Goal: Information Seeking & Learning: Learn about a topic

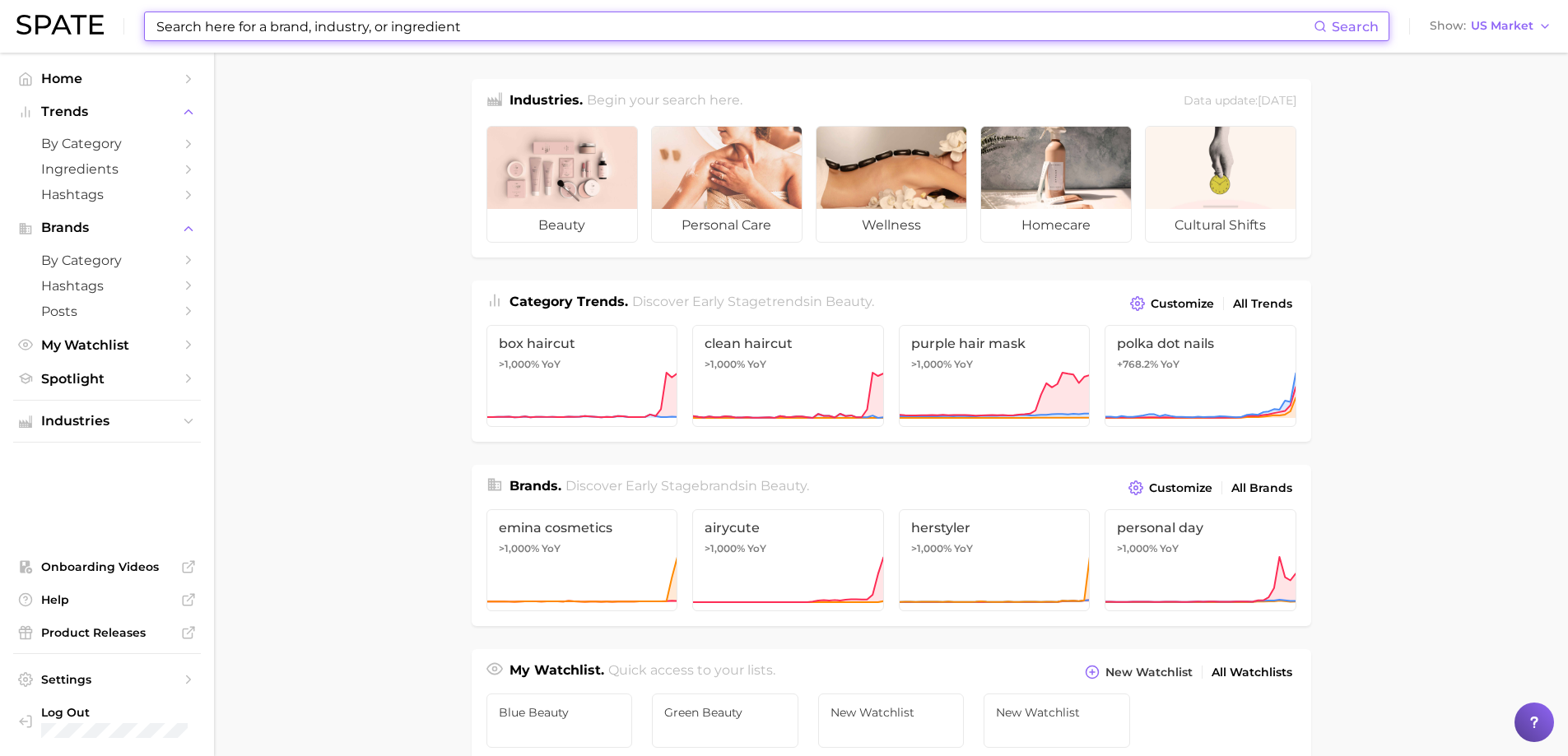
click at [483, 27] on input at bounding box center [734, 26] width 1159 height 28
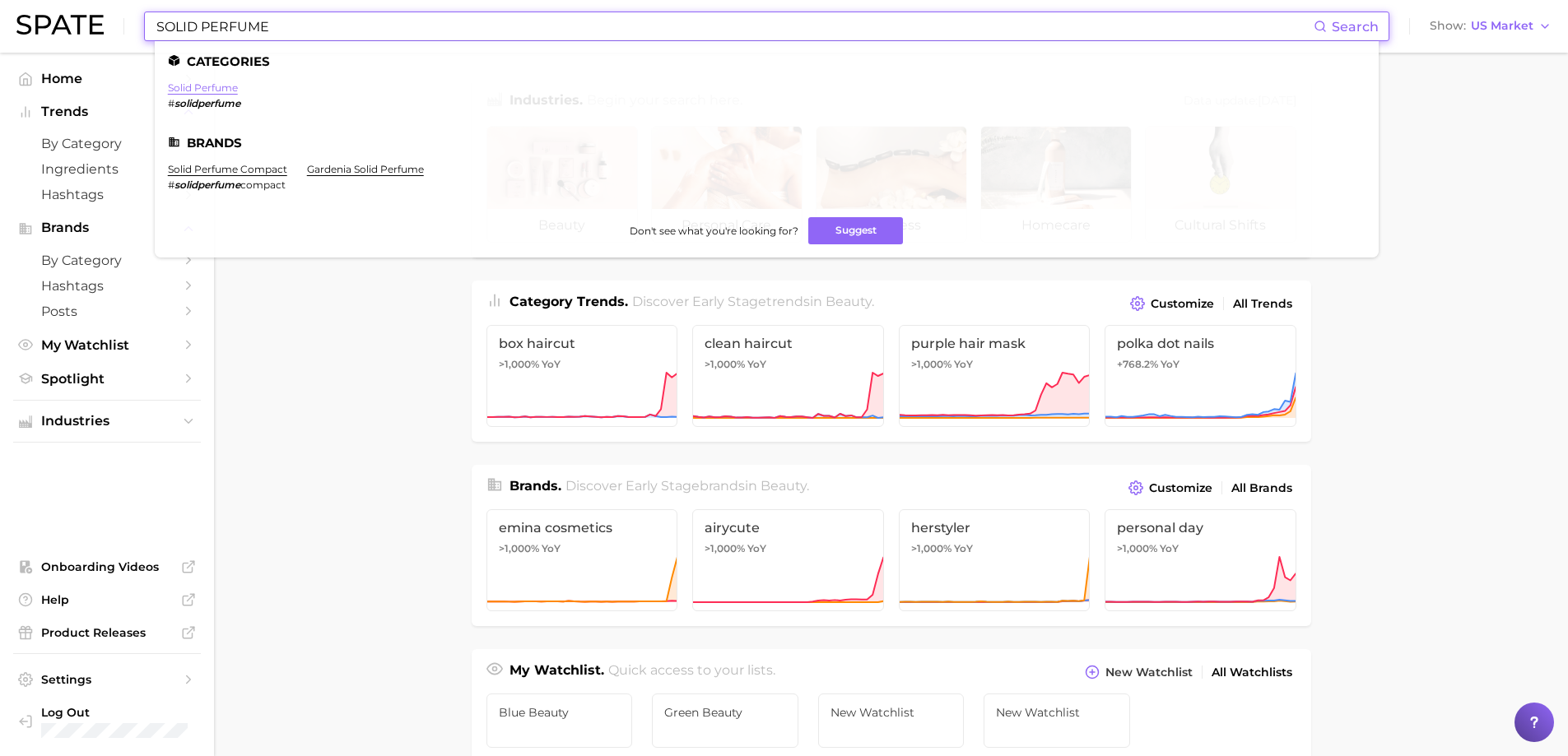
type input "SOLID PERFUME"
click at [182, 87] on link "solid perfume" at bounding box center [203, 87] width 70 height 12
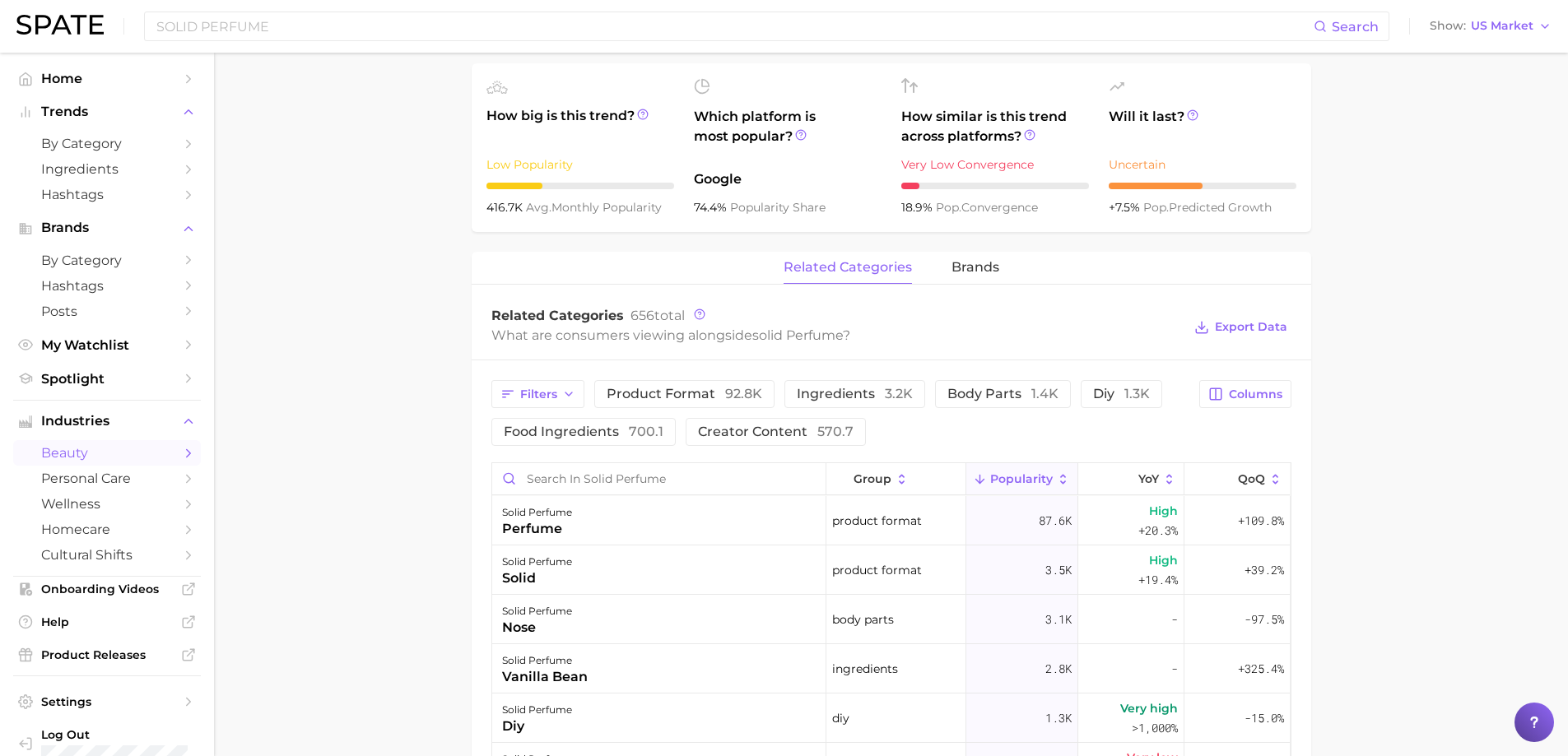
scroll to position [659, 0]
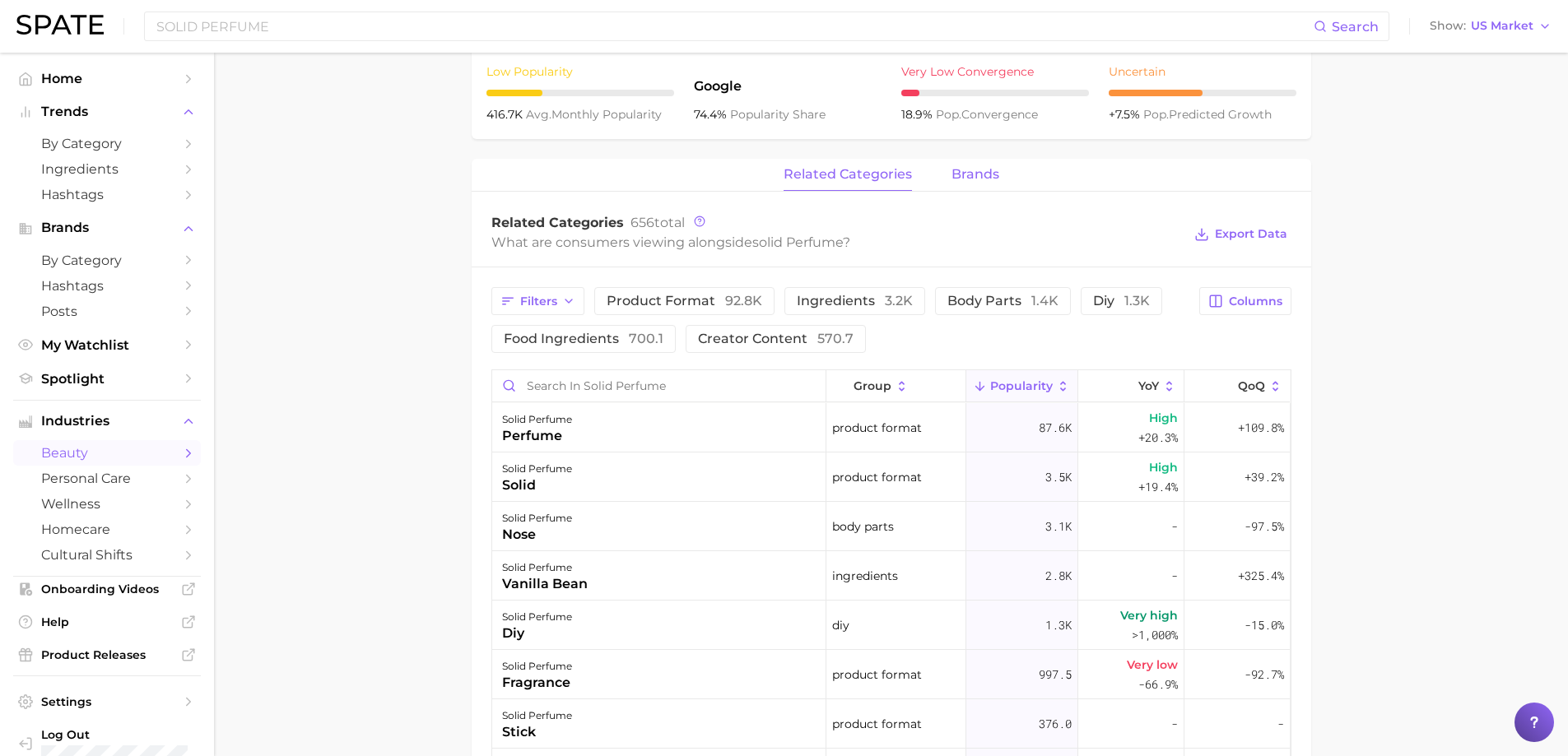
click at [967, 181] on span "brands" at bounding box center [975, 175] width 48 height 15
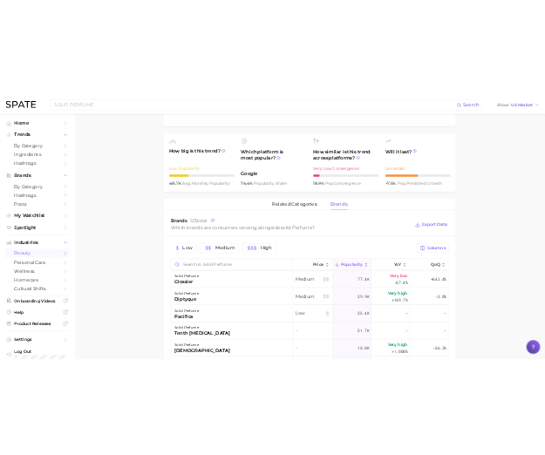
scroll to position [523, 0]
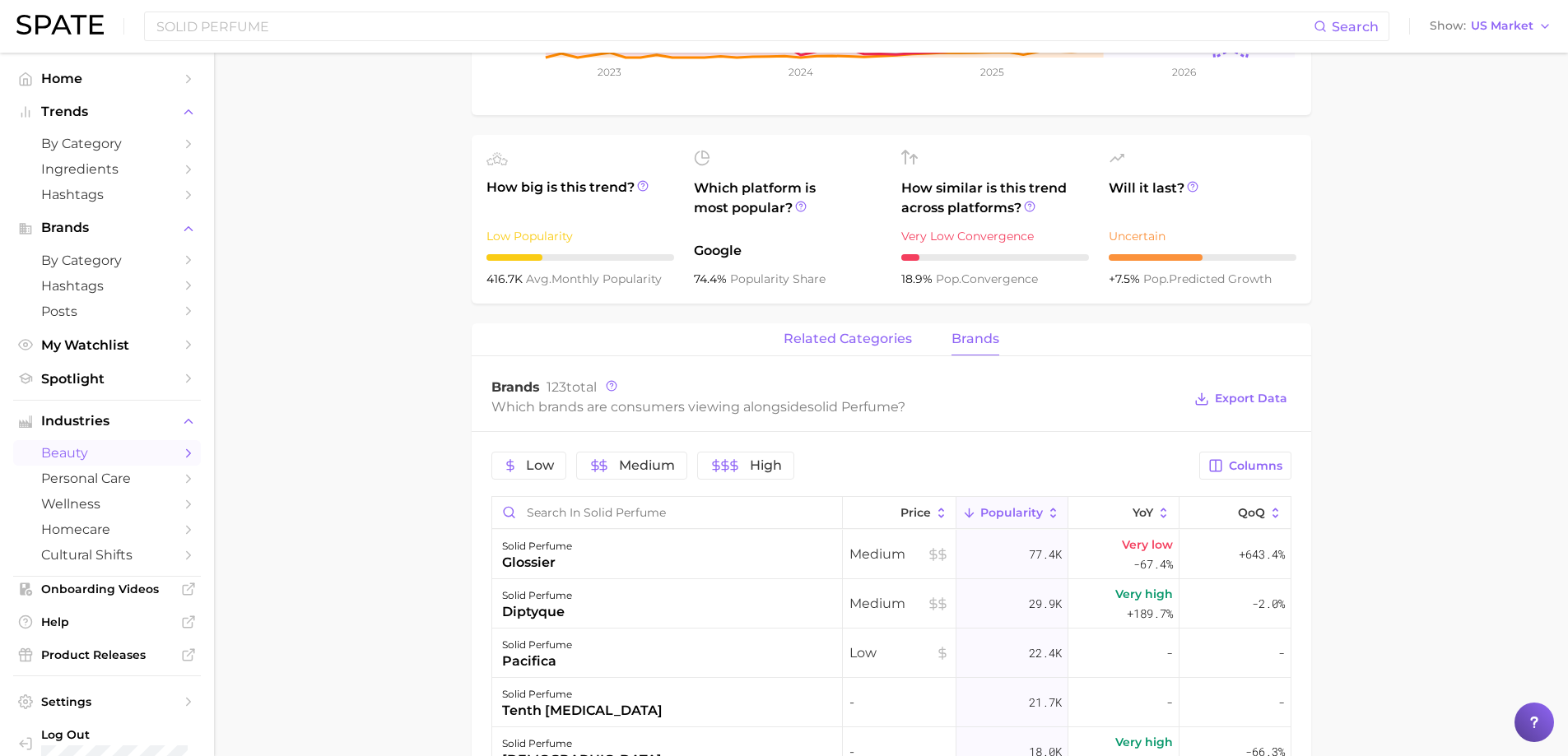
click at [828, 335] on span "related categories" at bounding box center [848, 339] width 128 height 15
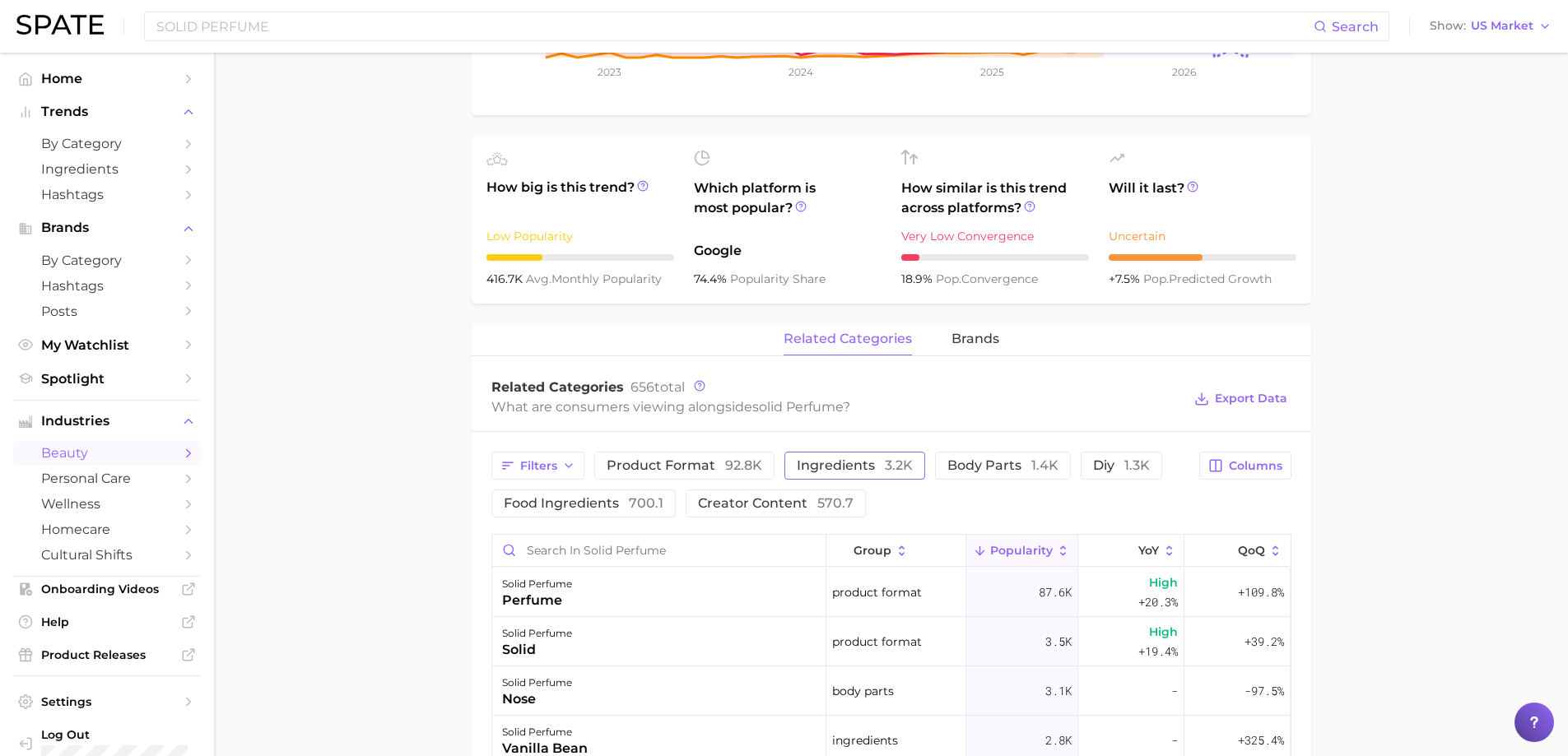
click at [839, 460] on span "ingredients 3.2k" at bounding box center [854, 466] width 116 height 13
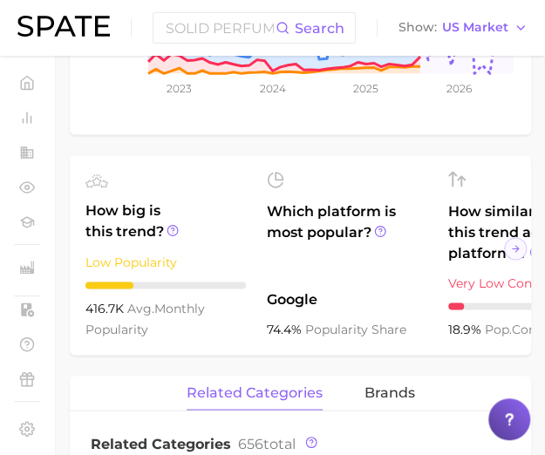
click at [360, 158] on div "solid perfume Add to Watchlist Export Data Solid perfume is a concentrated frag…" at bounding box center [300, 443] width 461 height 1554
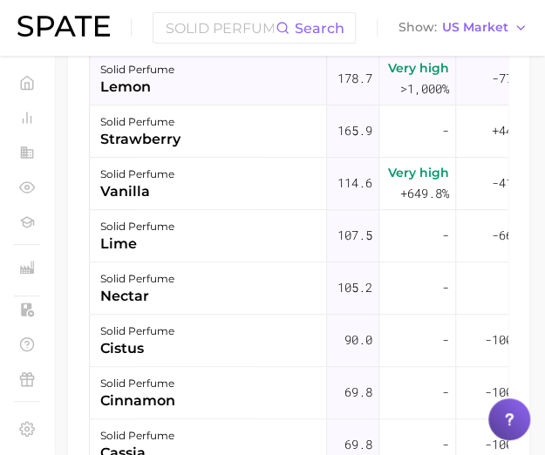
scroll to position [262, 192]
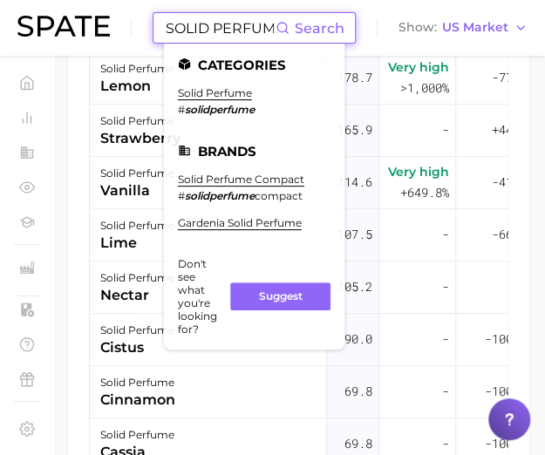
click at [227, 17] on input "SOLID PERFUME" at bounding box center [220, 28] width 112 height 30
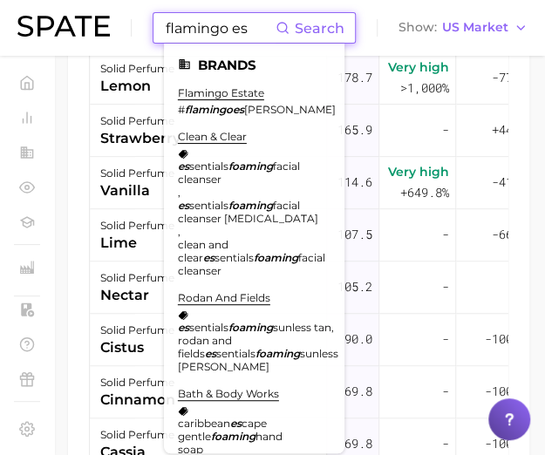
click at [233, 31] on input "flamingo es" at bounding box center [220, 28] width 112 height 30
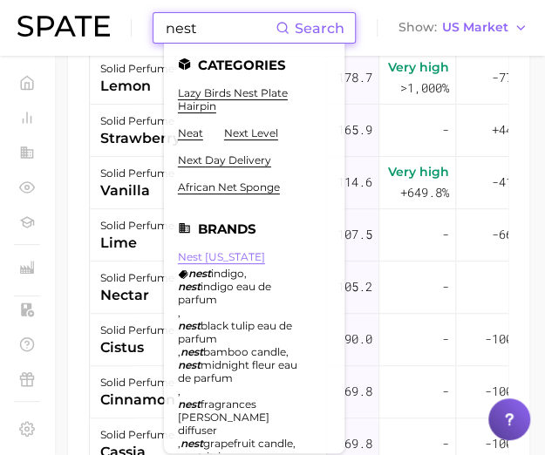
type input "nest"
click at [221, 257] on link "nest new york" at bounding box center [221, 256] width 87 height 13
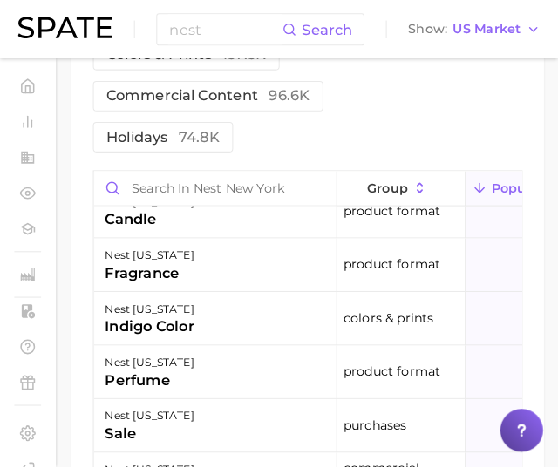
scroll to position [8, 0]
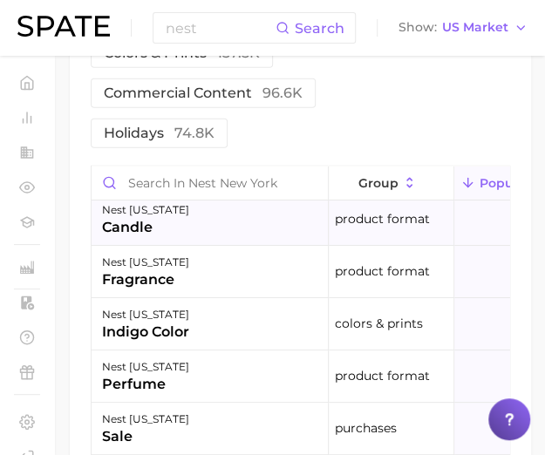
click at [232, 246] on div "nest new york candle" at bounding box center [210, 220] width 237 height 52
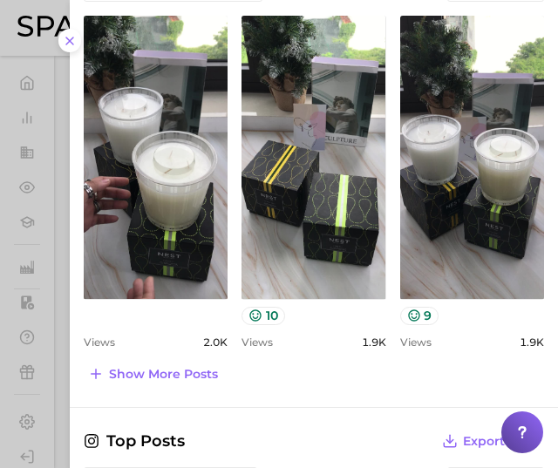
scroll to position [919, 0]
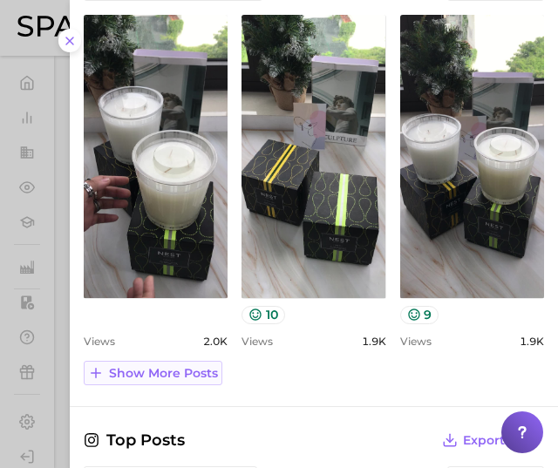
click at [180, 371] on span "Show more posts" at bounding box center [163, 373] width 109 height 15
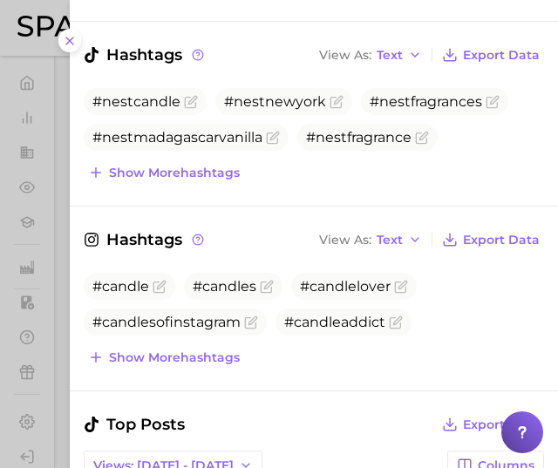
scroll to position [439, 0]
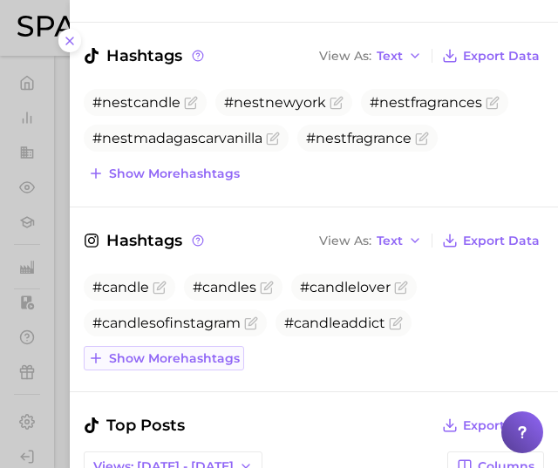
click at [221, 351] on span "Show more hashtags" at bounding box center [174, 358] width 131 height 15
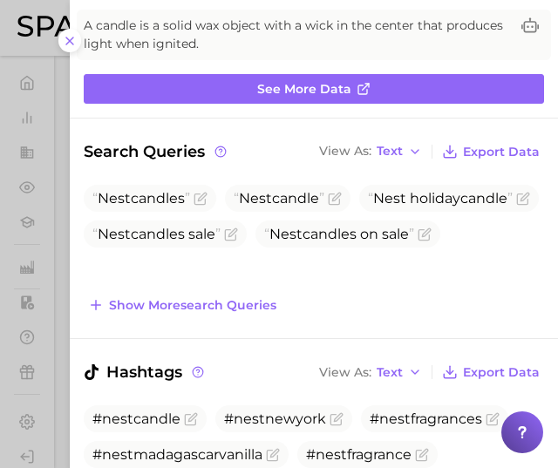
scroll to position [122, 0]
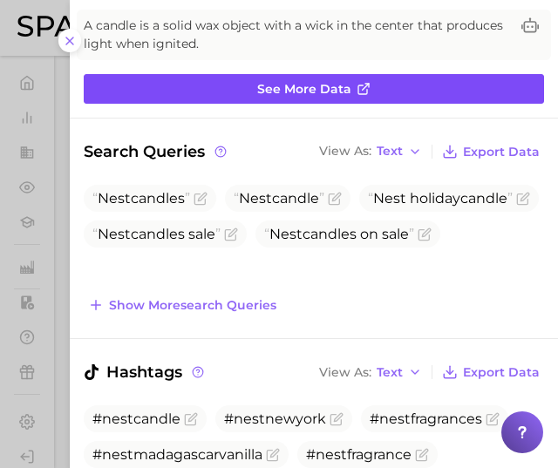
click at [330, 82] on span "See more data" at bounding box center [304, 89] width 94 height 15
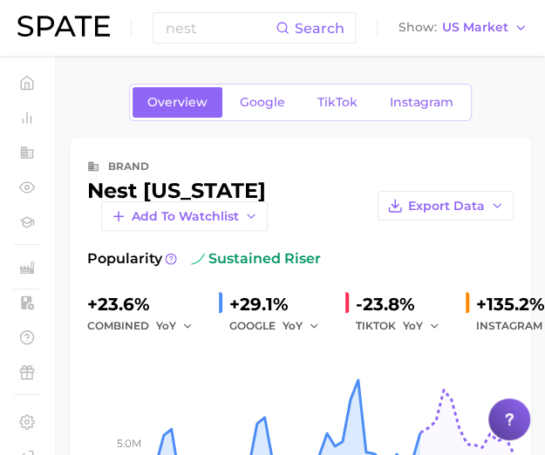
scroll to position [1, 0]
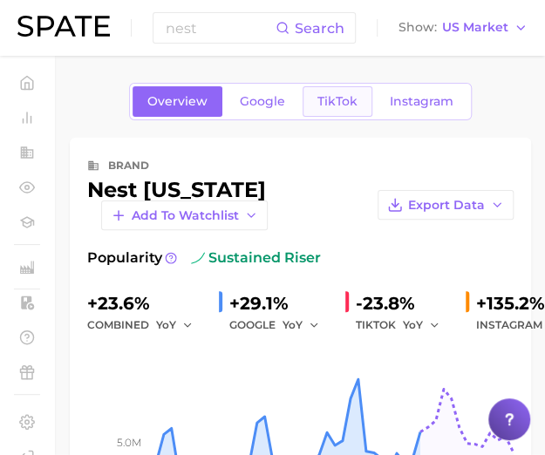
click at [326, 106] on span "TikTok" at bounding box center [337, 101] width 40 height 15
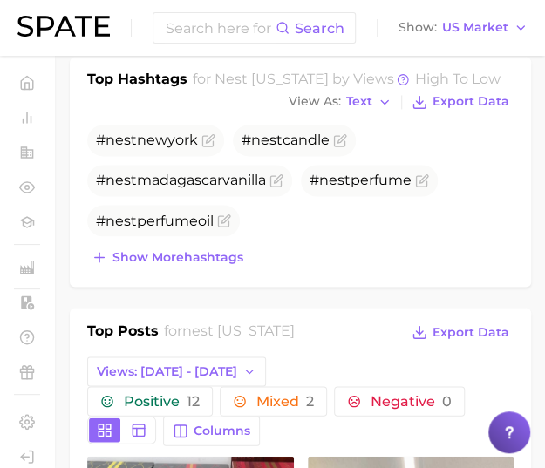
scroll to position [629, 0]
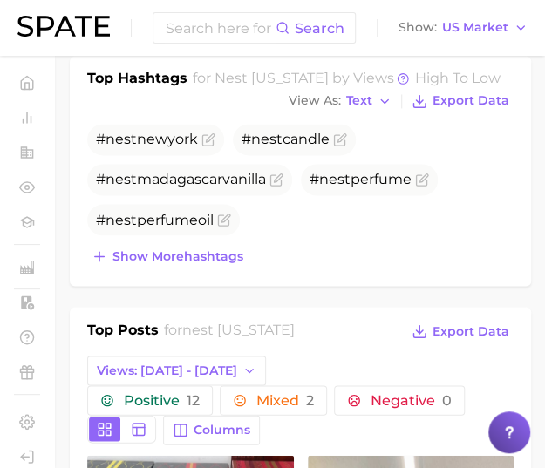
click at [212, 265] on div "Top Hashtags for nest new york by Views high to low View As Text Export Data # …" at bounding box center [300, 171] width 461 height 230
click at [194, 238] on div "# nest new york # nest candle # nest madagascarvanilla # nest perfume # nest pe…" at bounding box center [300, 196] width 426 height 145
click at [200, 253] on span "Show more hashtags" at bounding box center [177, 256] width 131 height 15
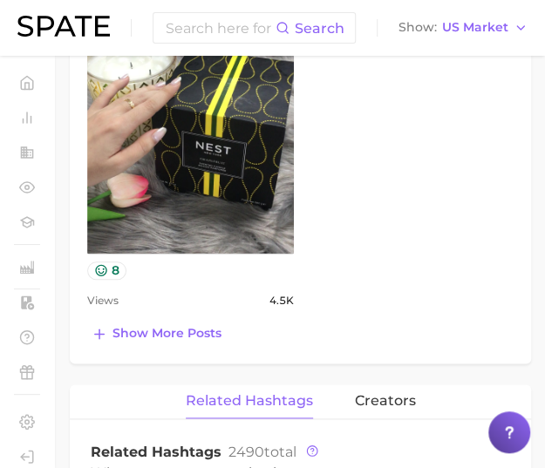
scroll to position [1922, 0]
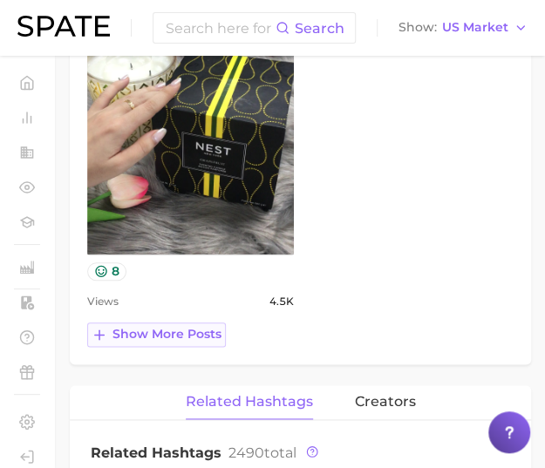
drag, startPoint x: 173, startPoint y: 316, endPoint x: 180, endPoint y: 339, distance: 24.8
click at [180, 339] on button "Show more posts" at bounding box center [156, 335] width 139 height 24
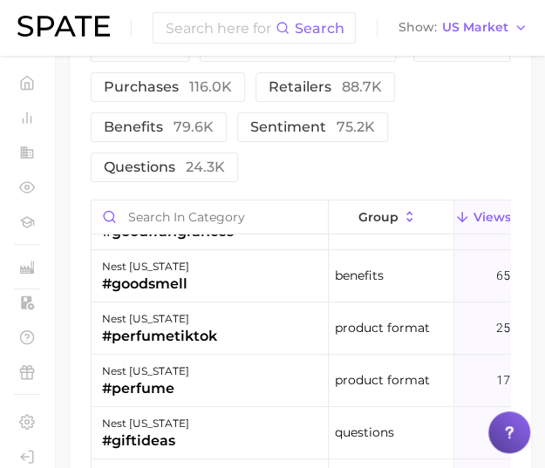
scroll to position [0, 0]
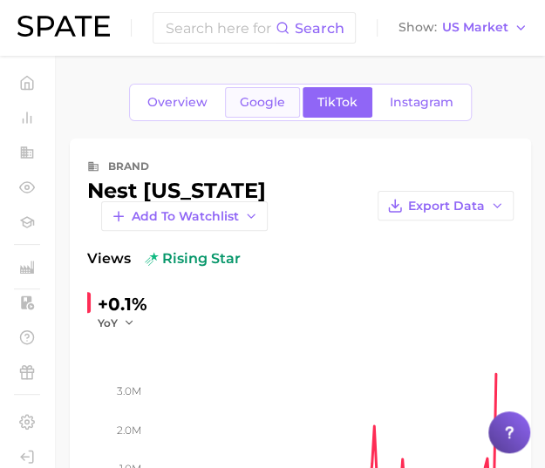
click at [258, 99] on span "Google" at bounding box center [262, 102] width 45 height 15
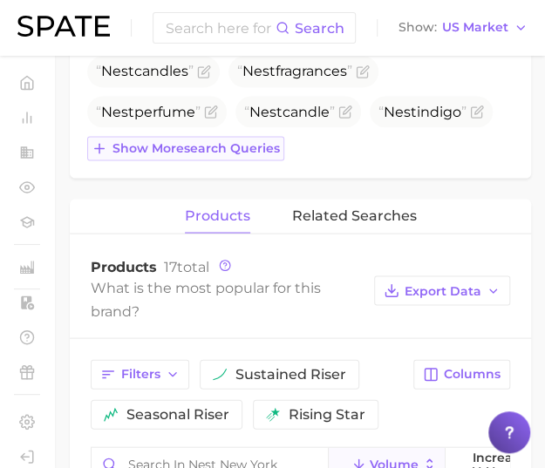
click at [248, 142] on span "Show more search queries" at bounding box center [195, 147] width 167 height 15
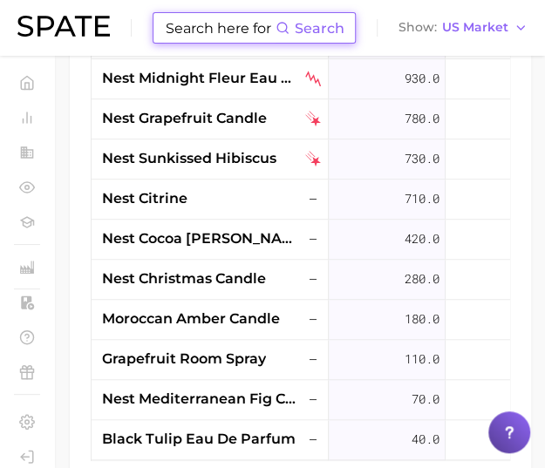
click at [195, 24] on input at bounding box center [220, 28] width 112 height 30
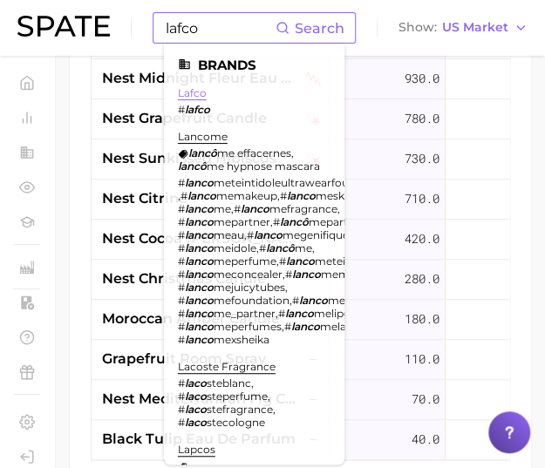
click at [195, 91] on link "lafco" at bounding box center [192, 92] width 29 height 13
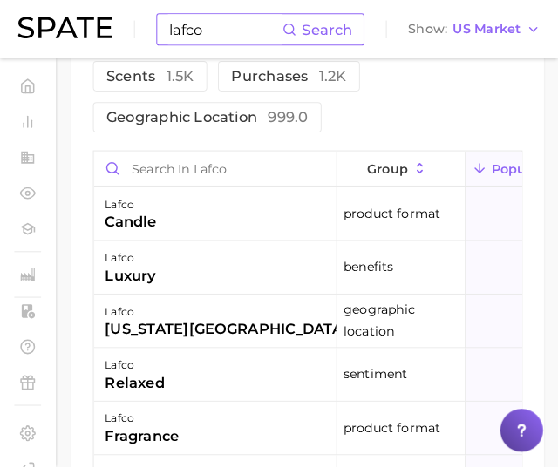
scroll to position [978, 0]
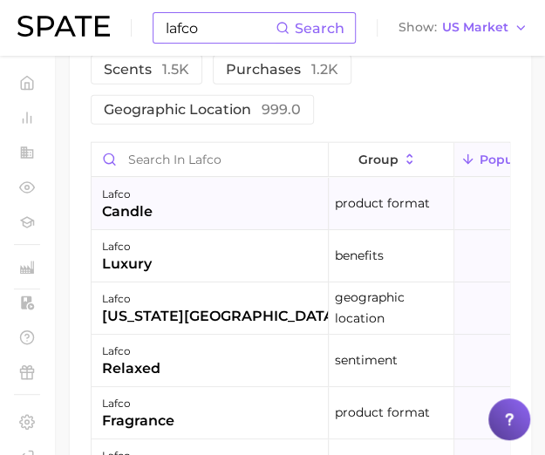
click at [255, 230] on div "lafco candle" at bounding box center [210, 204] width 237 height 52
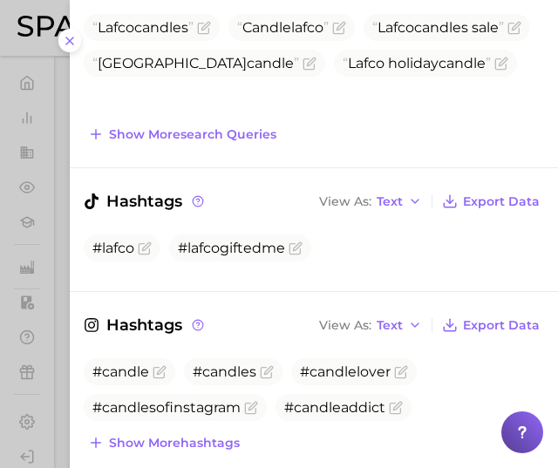
scroll to position [292, 0]
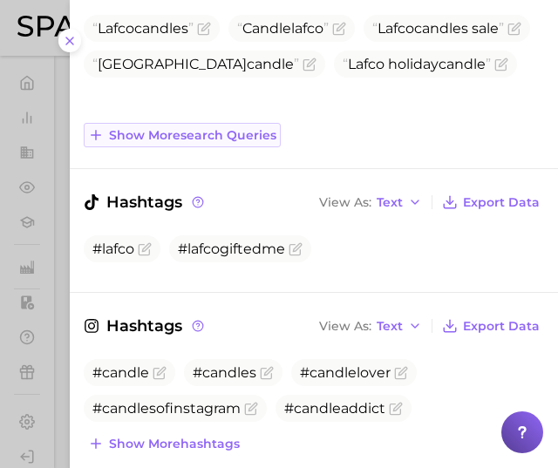
click at [217, 129] on span "Show more search queries" at bounding box center [192, 135] width 167 height 15
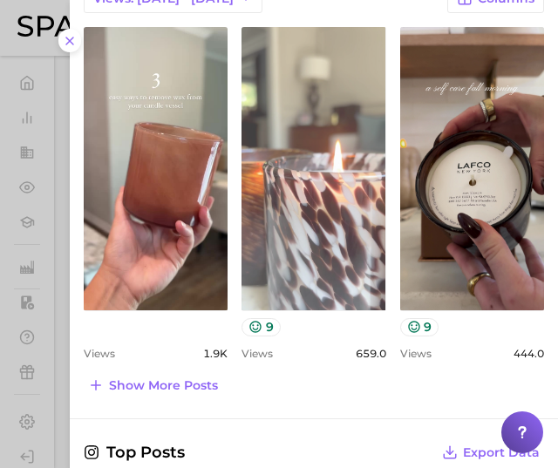
scroll to position [917, 0]
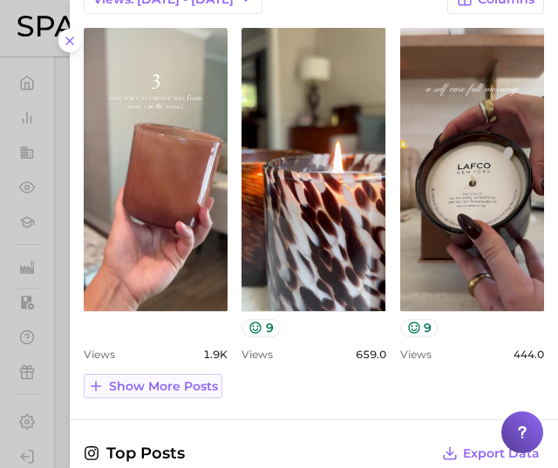
click at [201, 382] on span "Show more posts" at bounding box center [163, 386] width 109 height 15
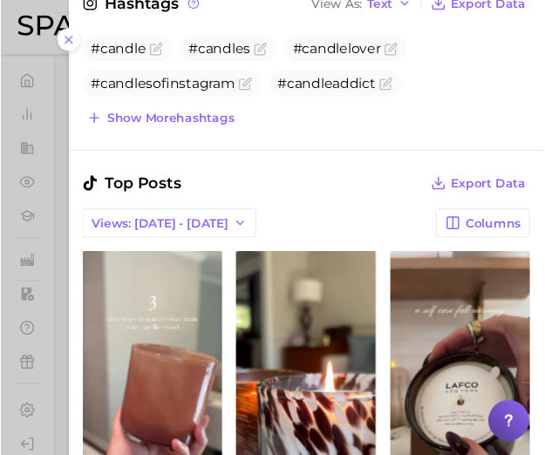
scroll to position [0, 0]
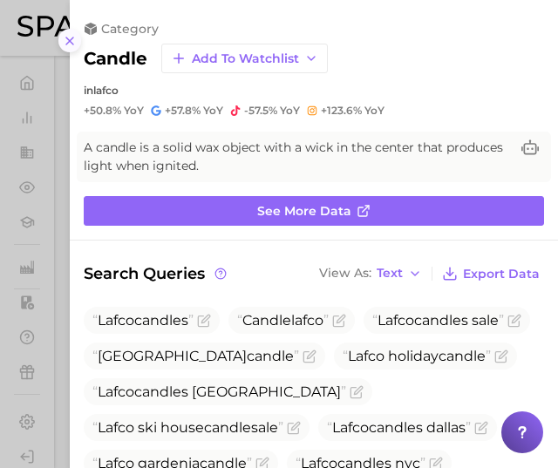
click at [69, 45] on icon at bounding box center [70, 41] width 14 height 14
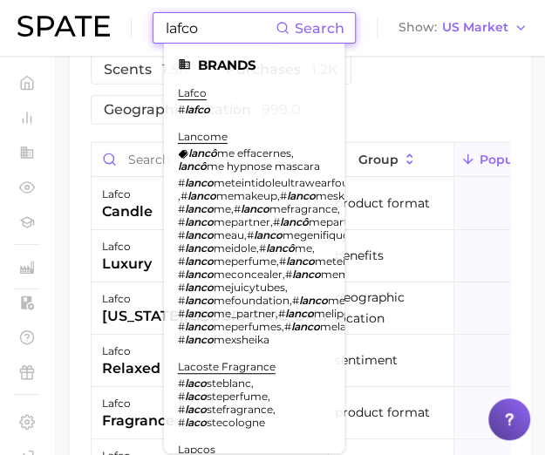
click at [177, 25] on input "lafco" at bounding box center [220, 28] width 112 height 30
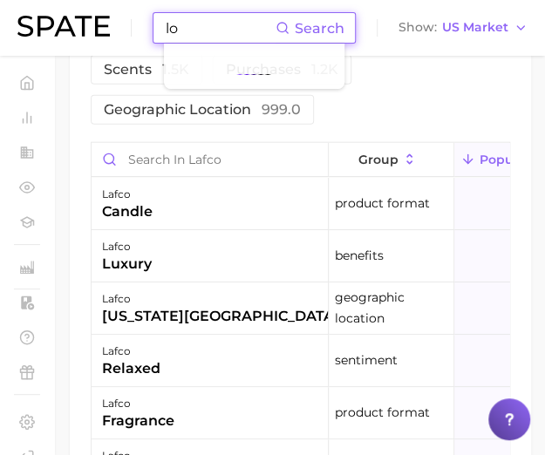
type input "l"
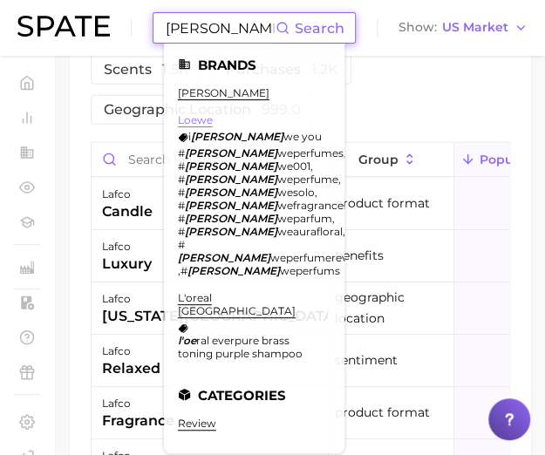
type input "loe"
click at [201, 118] on link "loewe" at bounding box center [195, 119] width 35 height 13
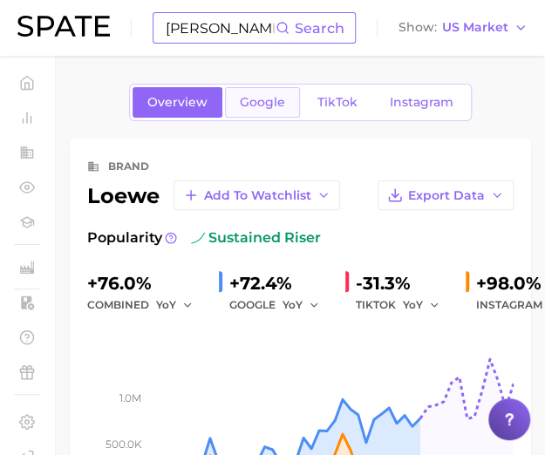
click at [265, 98] on span "Google" at bounding box center [262, 102] width 45 height 15
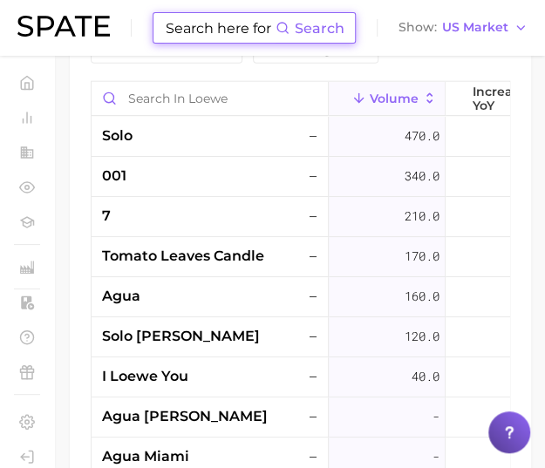
scroll to position [1055, 0]
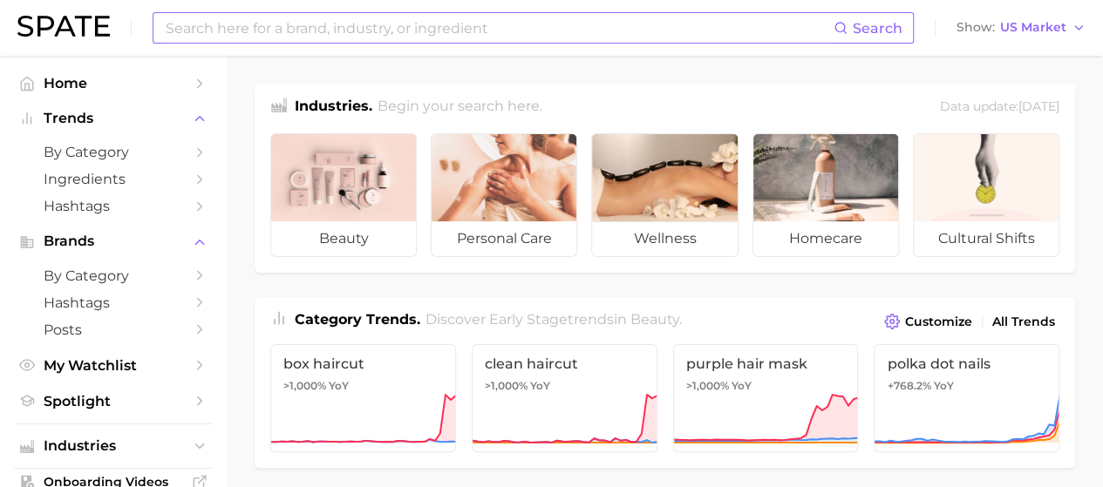
click at [360, 25] on input at bounding box center [499, 28] width 670 height 30
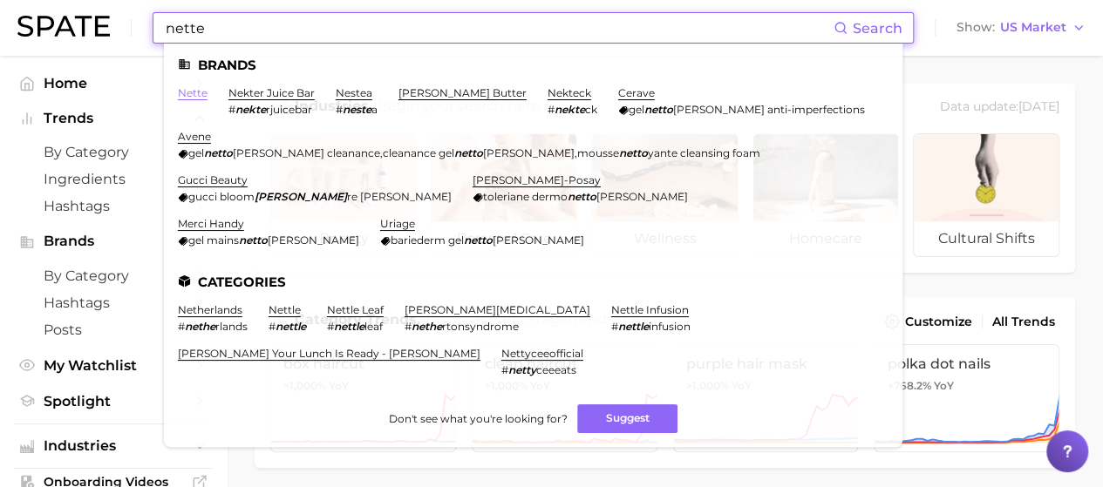
type input "nette"
click at [192, 92] on link "nette" at bounding box center [193, 92] width 30 height 13
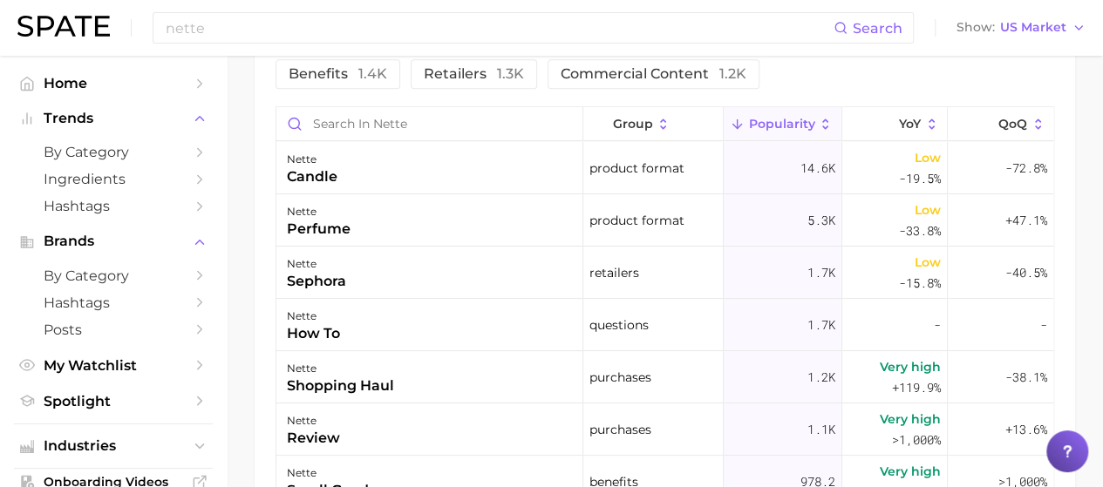
scroll to position [888, 0]
click at [399, 172] on div "nette candle" at bounding box center [429, 169] width 307 height 52
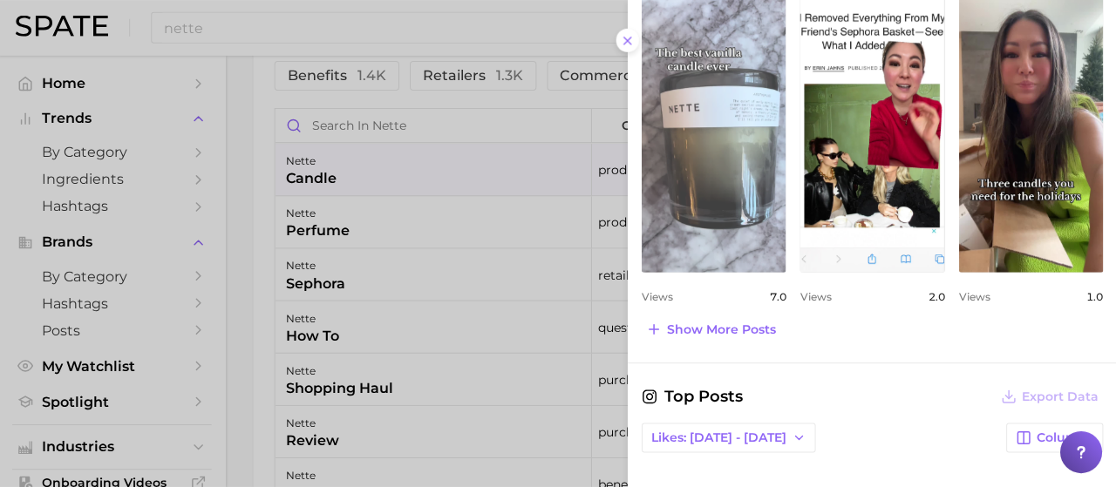
scroll to position [887, 0]
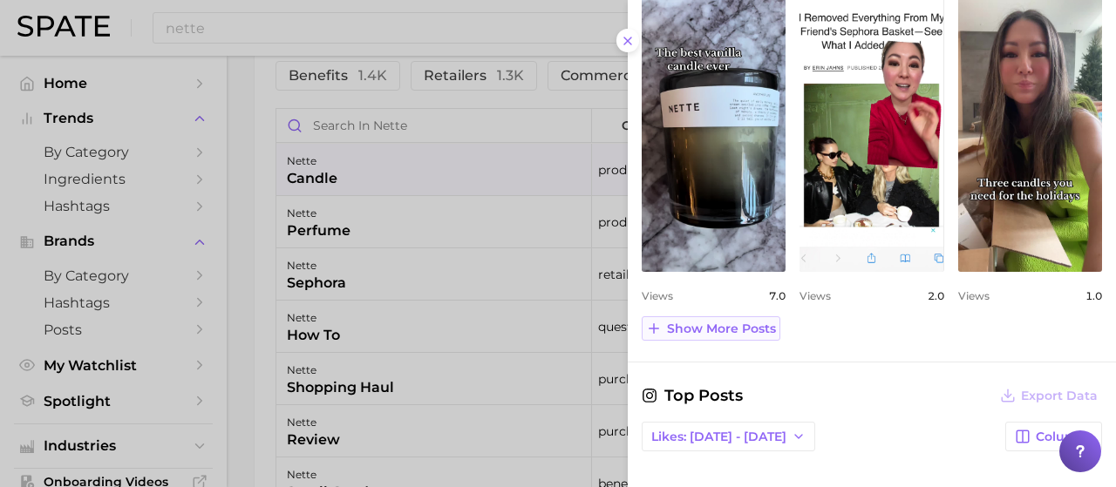
click at [712, 322] on span "Show more posts" at bounding box center [721, 329] width 109 height 15
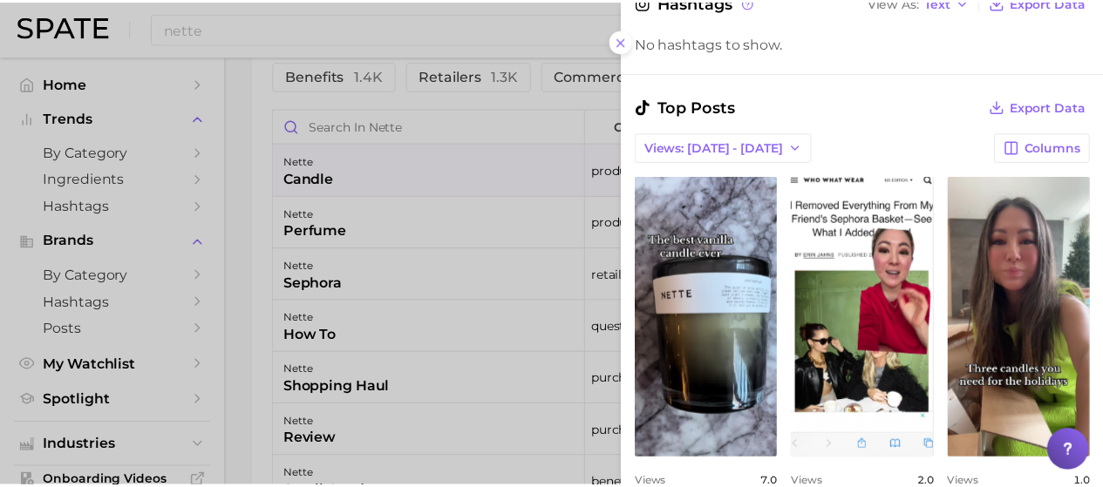
scroll to position [302, 0]
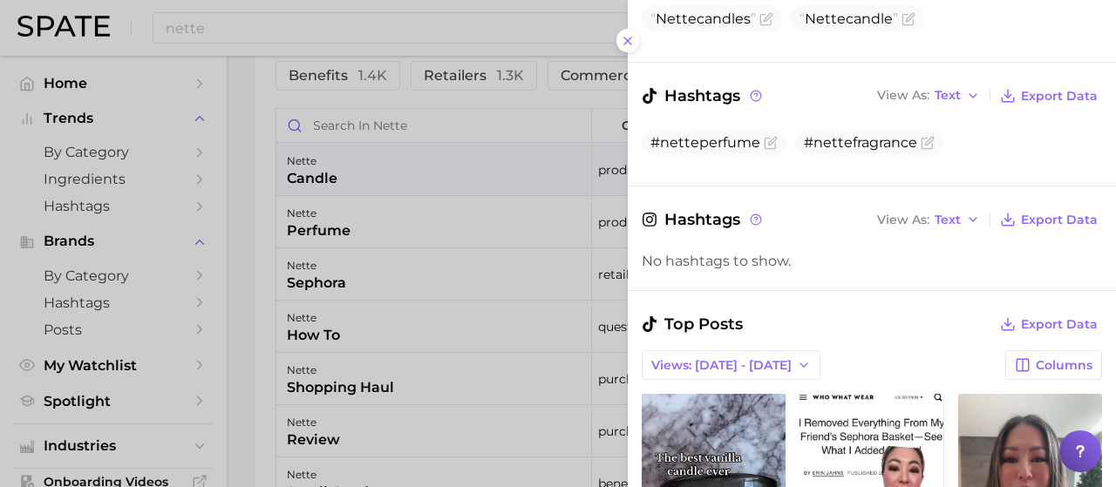
click at [506, 118] on div at bounding box center [558, 243] width 1116 height 487
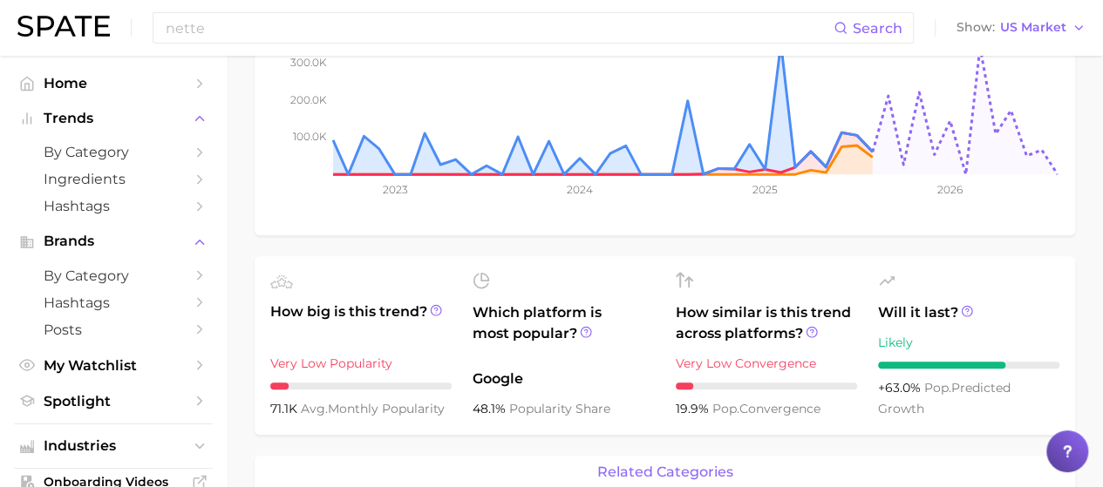
scroll to position [0, 0]
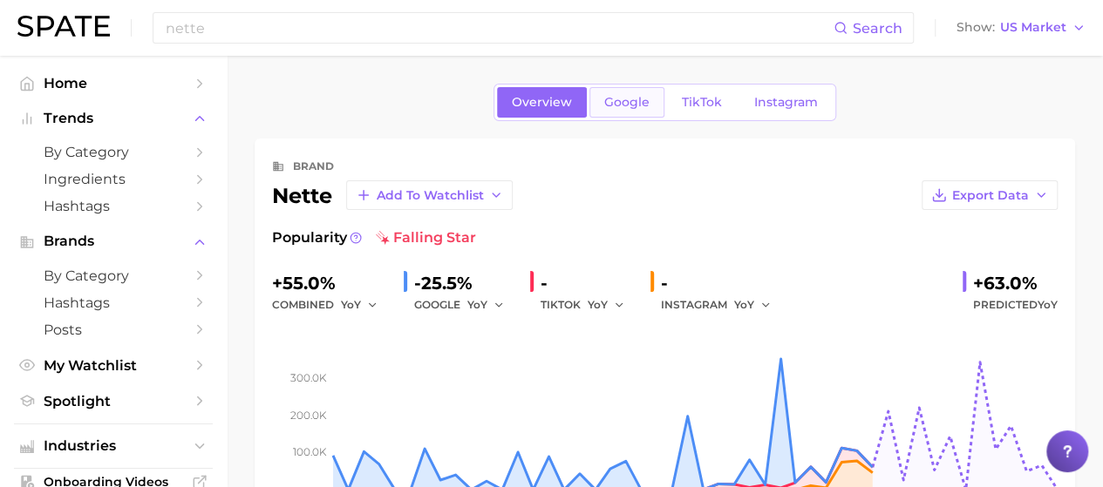
click at [617, 102] on span "Google" at bounding box center [626, 102] width 45 height 15
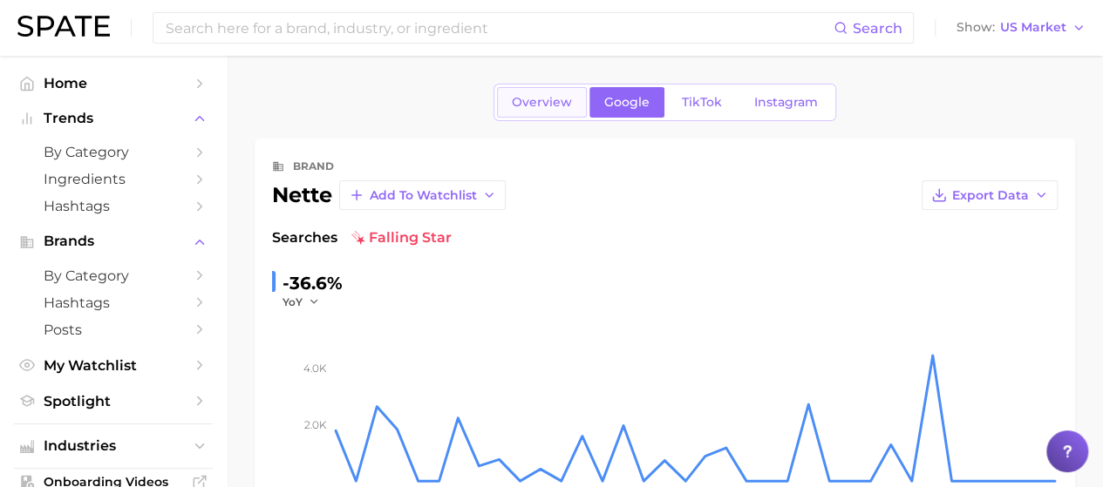
click at [555, 98] on span "Overview" at bounding box center [542, 102] width 60 height 15
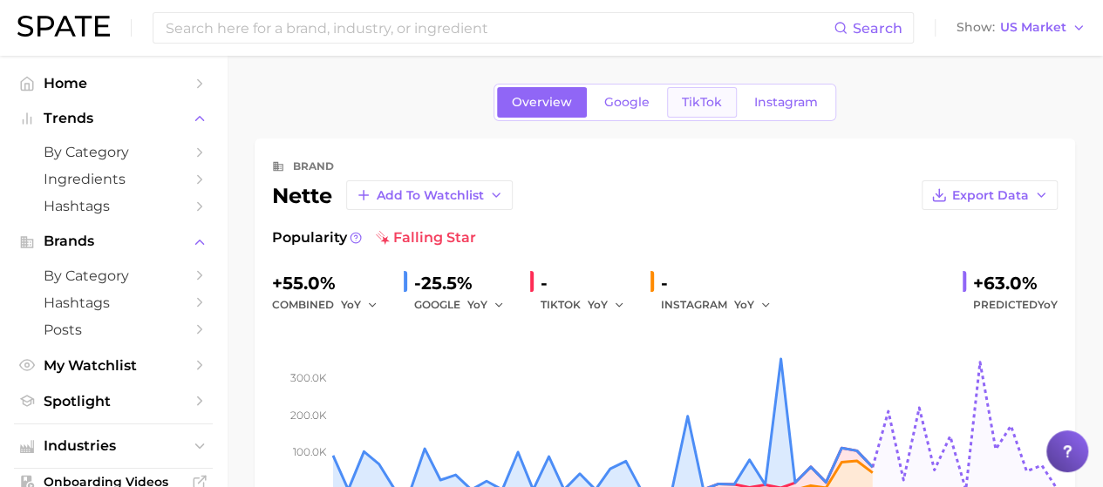
click at [715, 105] on span "TikTok" at bounding box center [702, 102] width 40 height 15
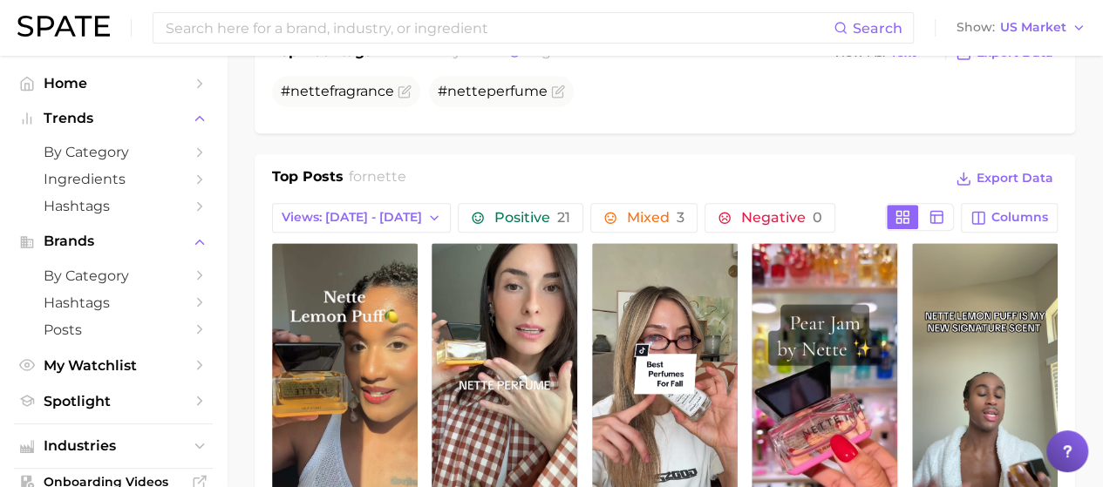
scroll to position [800, 0]
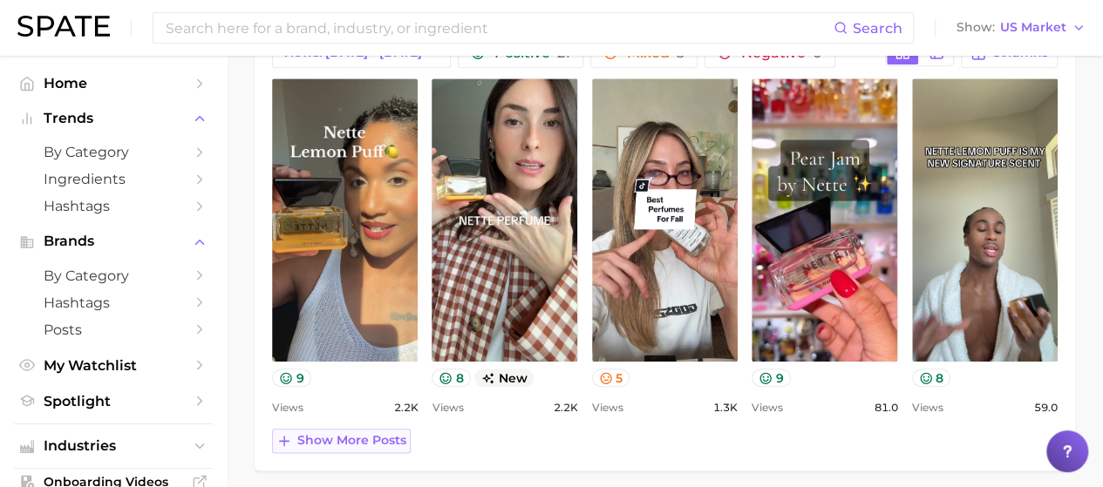
click at [368, 442] on span "Show more posts" at bounding box center [351, 440] width 109 height 15
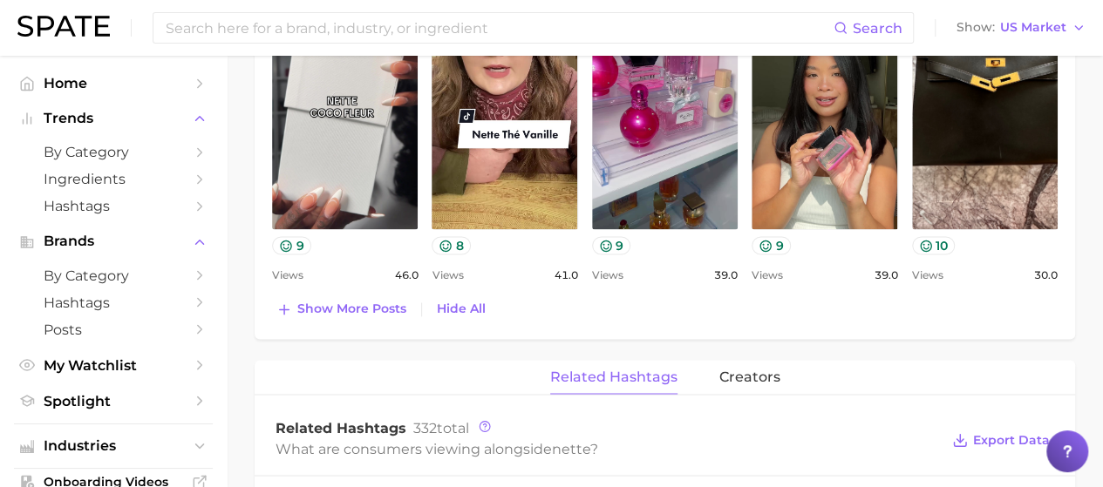
scroll to position [1295, 0]
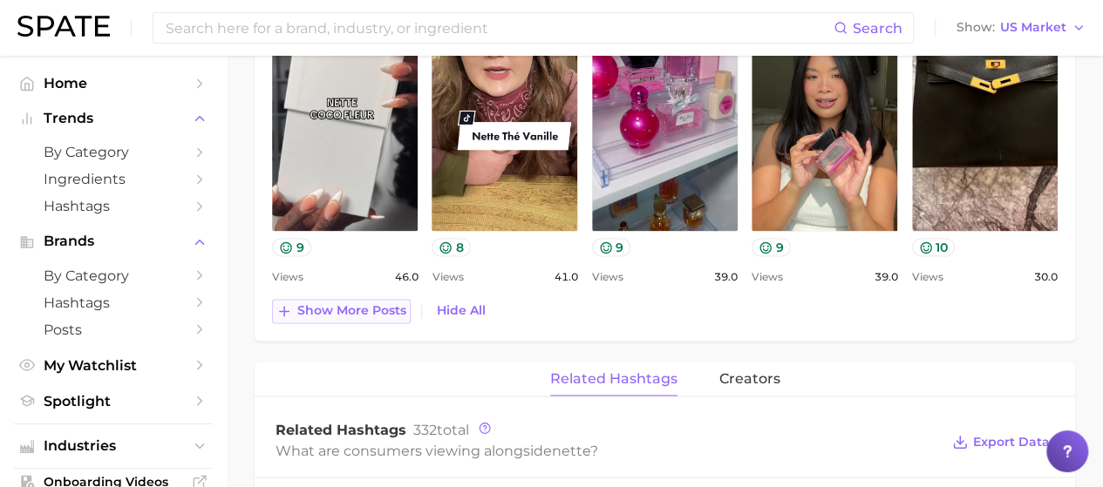
click at [349, 299] on button "Show more posts" at bounding box center [341, 311] width 139 height 24
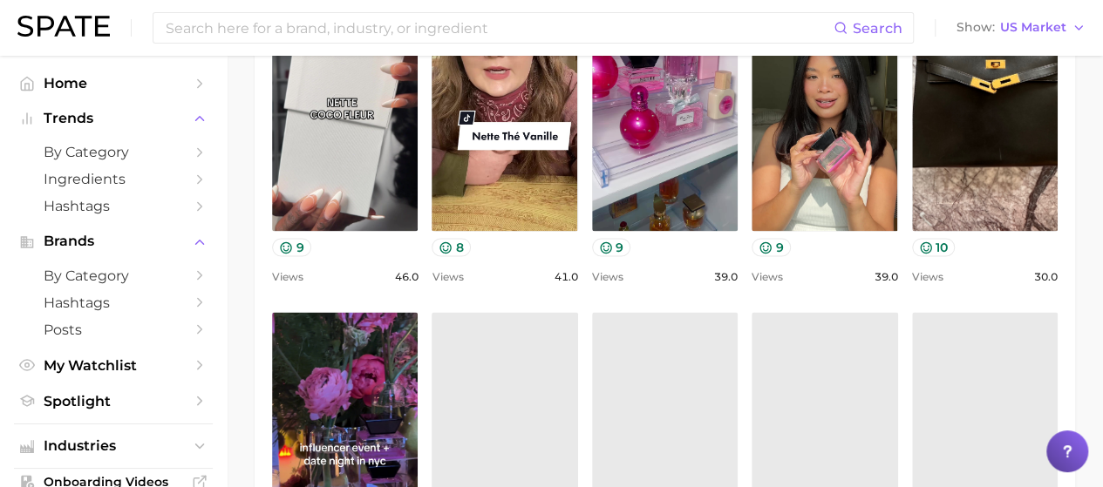
scroll to position [0, 0]
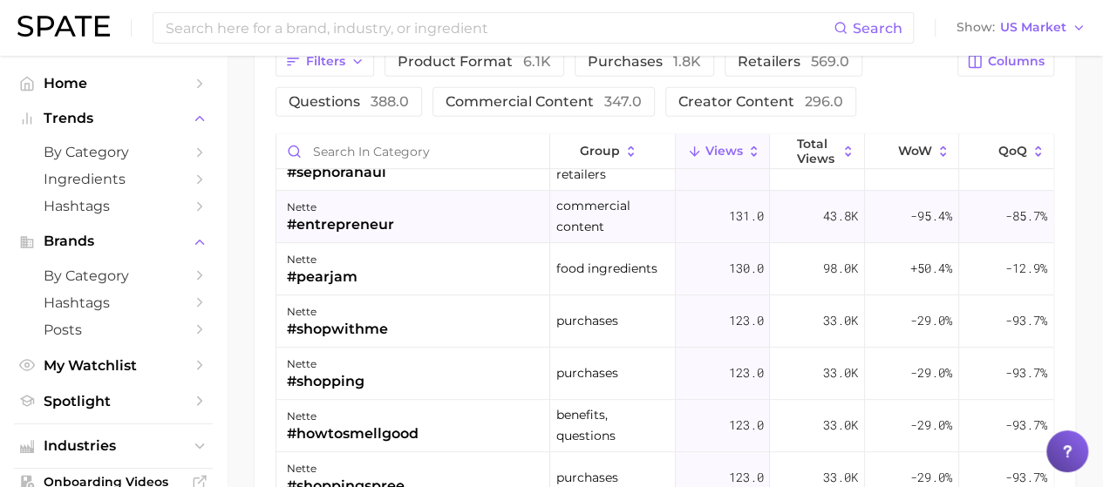
click at [459, 194] on div "nette #entrepreneur" at bounding box center [413, 217] width 274 height 52
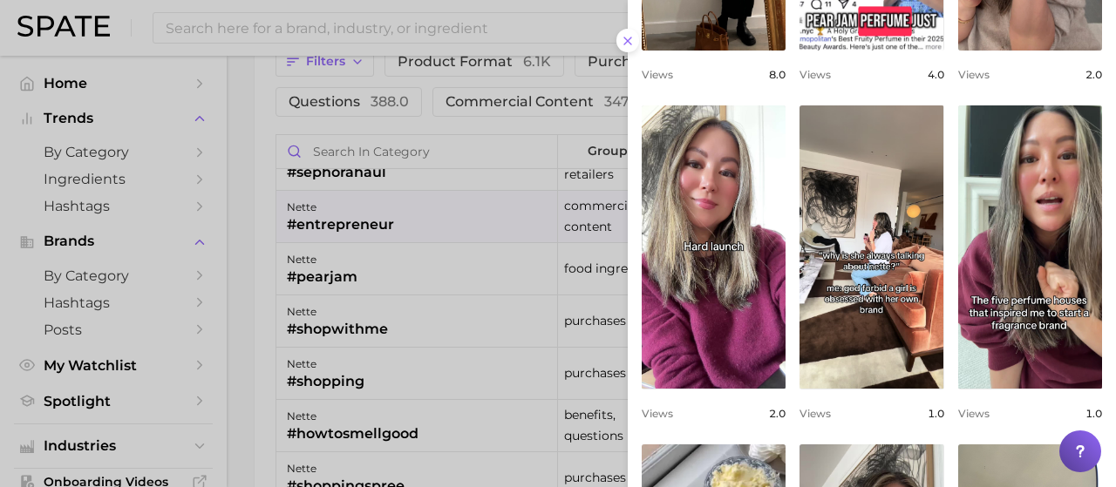
click at [404, 276] on div at bounding box center [558, 243] width 1116 height 487
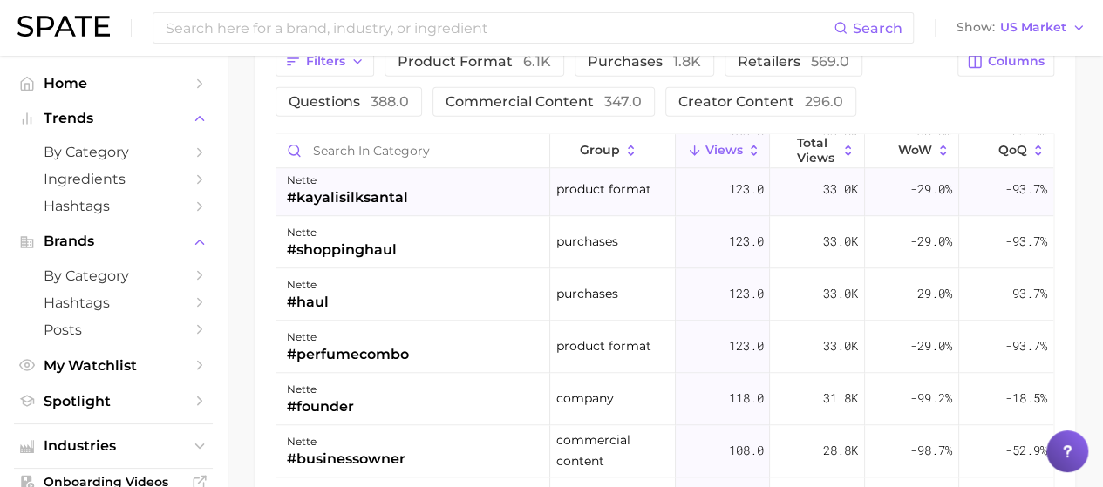
click at [424, 190] on div "nette #kayalisilksantal" at bounding box center [413, 191] width 274 height 52
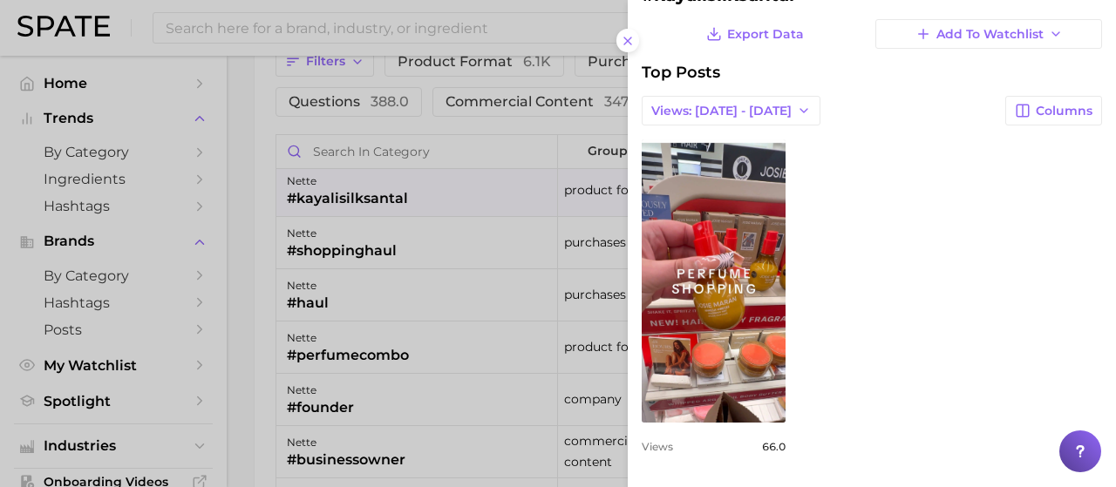
click at [483, 290] on div at bounding box center [558, 243] width 1116 height 487
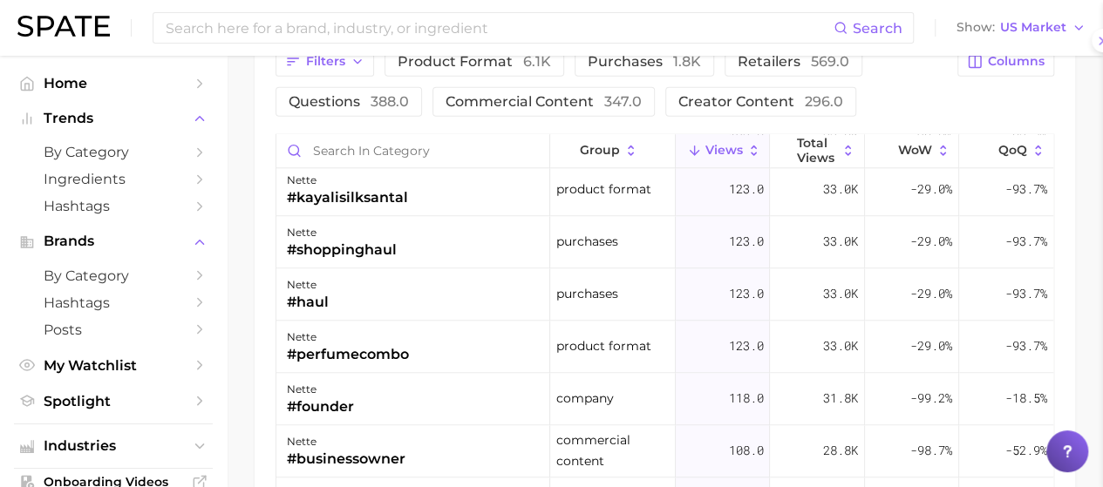
click at [483, 290] on div "nette #haul" at bounding box center [413, 295] width 274 height 52
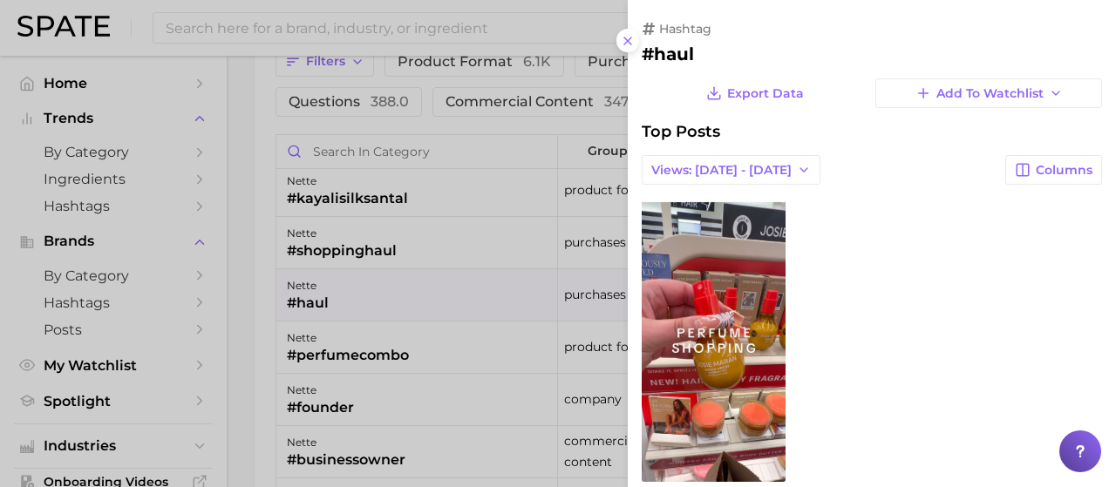
drag, startPoint x: 483, startPoint y: 290, endPoint x: 436, endPoint y: 268, distance: 52.3
click at [436, 268] on div at bounding box center [558, 243] width 1116 height 487
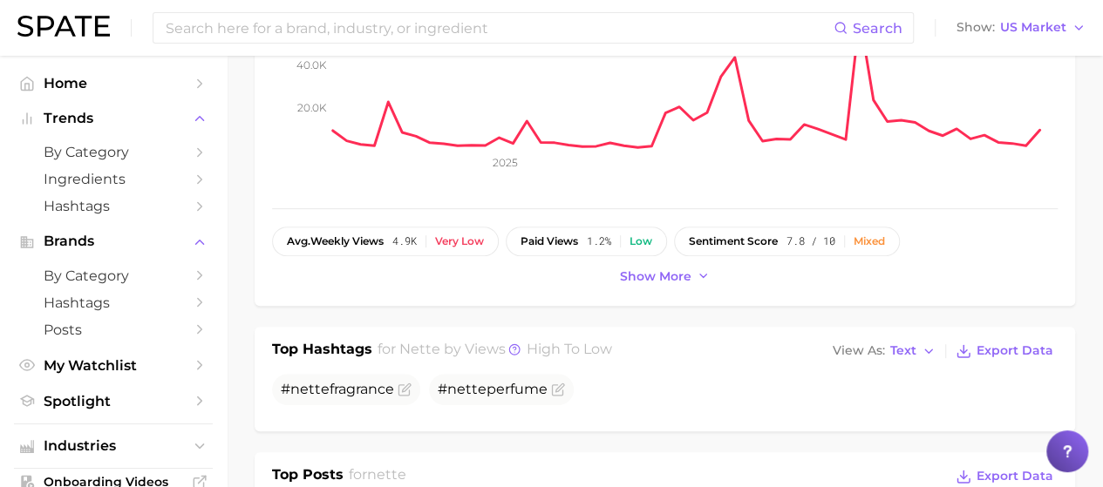
scroll to position [338, 0]
click at [669, 275] on span "Show more" at bounding box center [656, 275] width 72 height 15
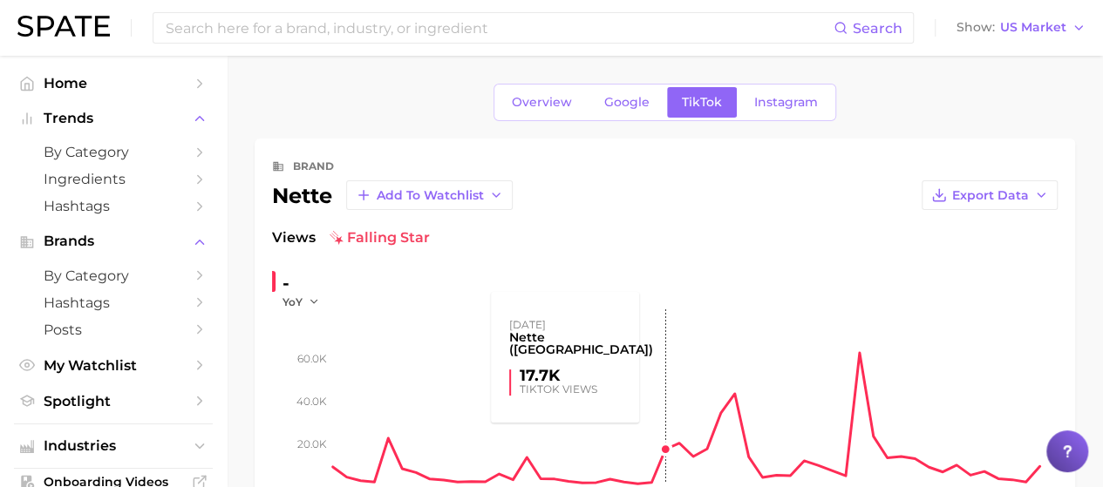
scroll to position [1, 0]
click at [743, 90] on link "Instagram" at bounding box center [785, 101] width 93 height 31
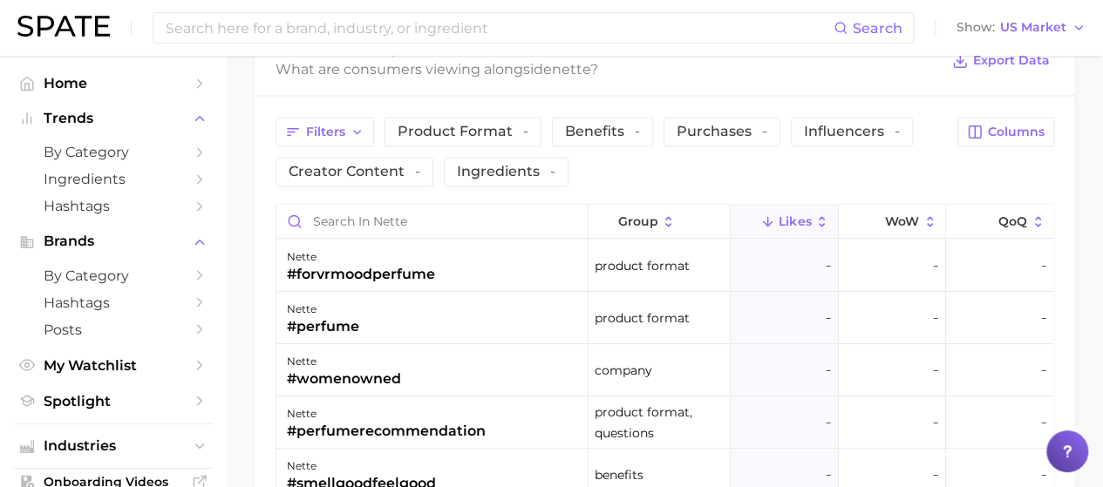
scroll to position [1235, 0]
click at [295, 30] on input at bounding box center [499, 28] width 670 height 30
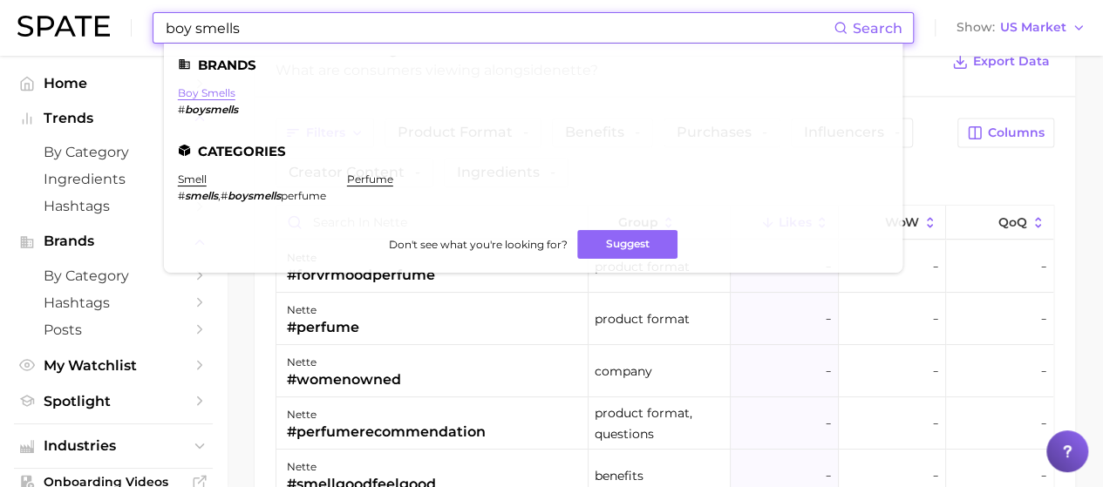
type input "boy smells"
click at [225, 91] on link "boy smells" at bounding box center [207, 92] width 58 height 13
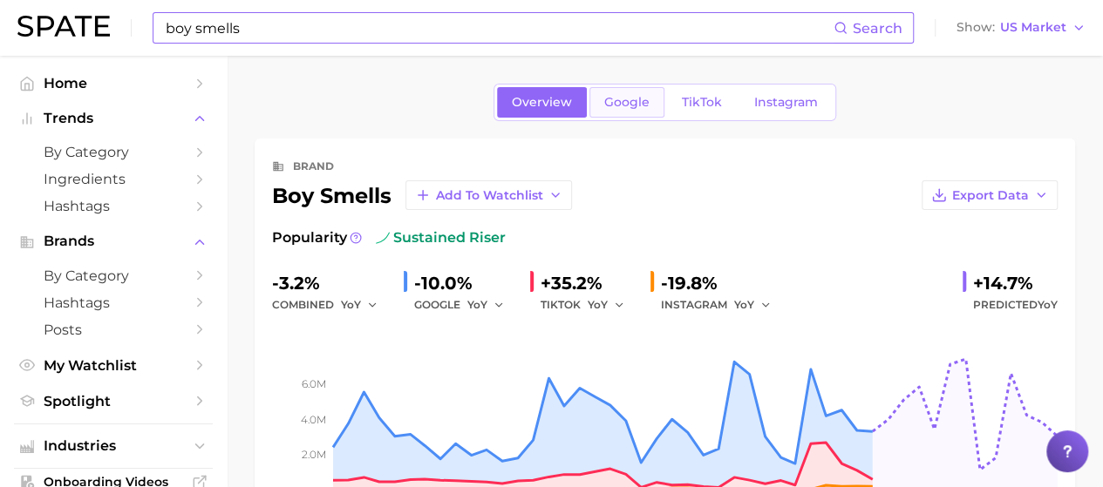
click at [657, 107] on link "Google" at bounding box center [626, 102] width 75 height 31
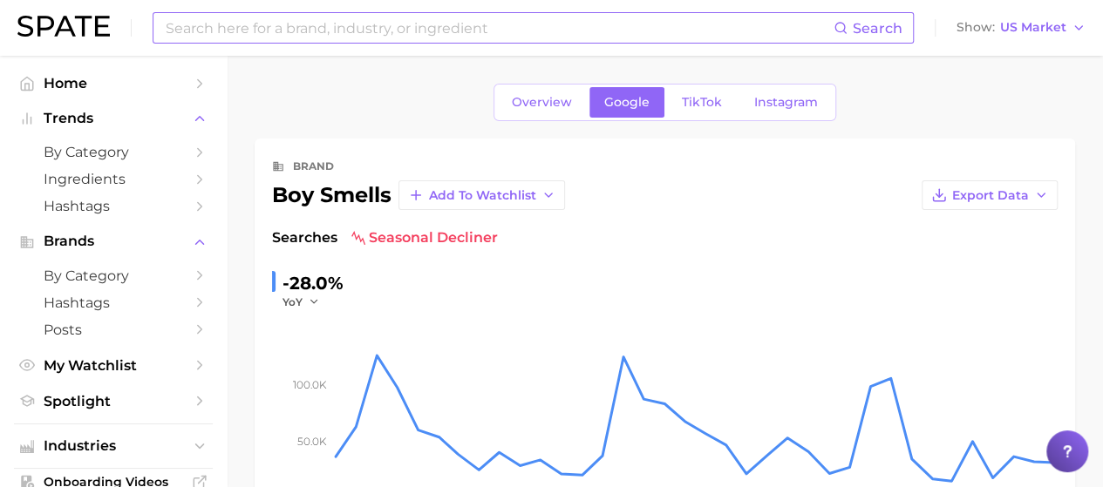
click at [684, 151] on div "brand boy smells Add to Watchlist Export Data Searches seasonal decliner -28.0%…" at bounding box center [665, 375] width 821 height 472
click at [697, 87] on link "TikTok" at bounding box center [702, 102] width 70 height 31
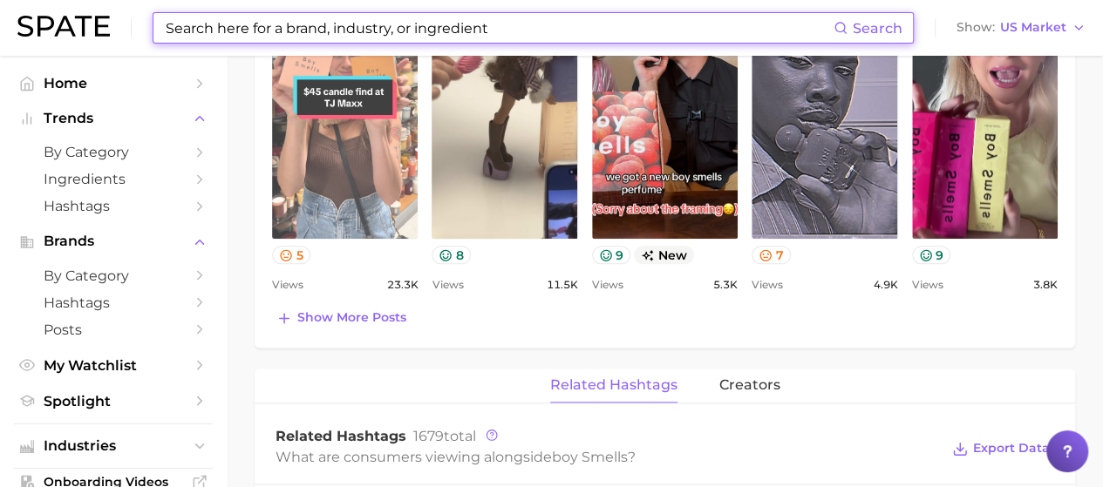
scroll to position [946, 0]
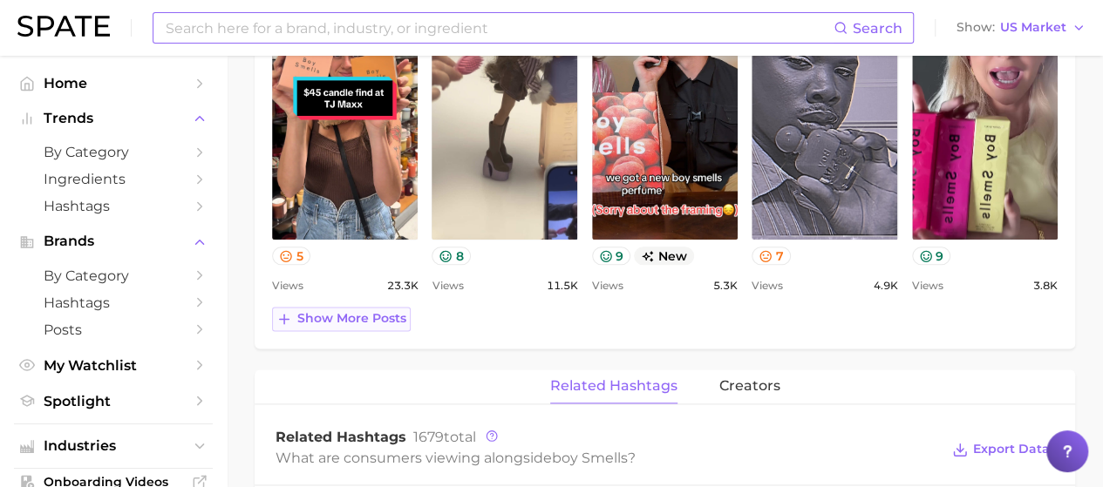
click at [353, 318] on span "Show more posts" at bounding box center [351, 318] width 109 height 15
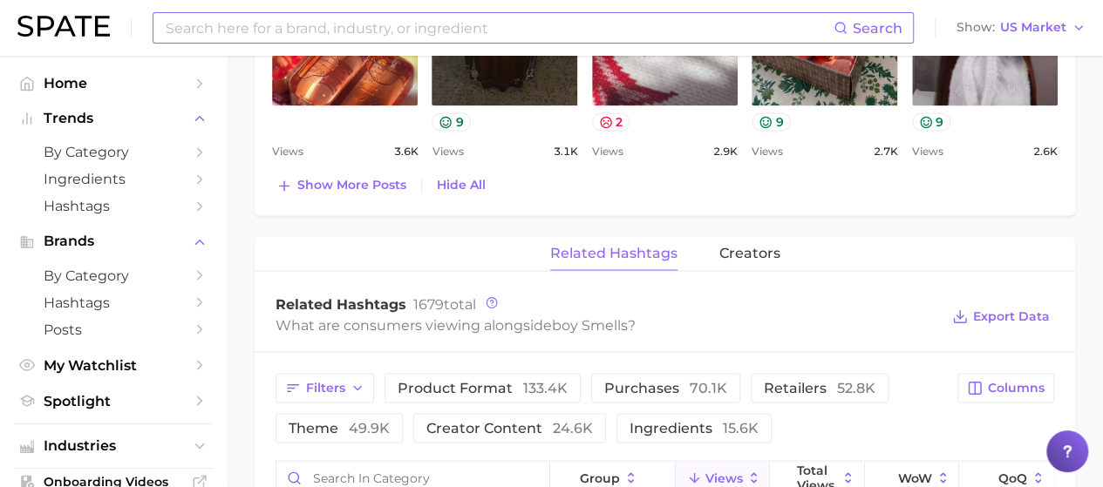
scroll to position [1446, 0]
click at [375, 179] on span "Show more posts" at bounding box center [351, 184] width 109 height 15
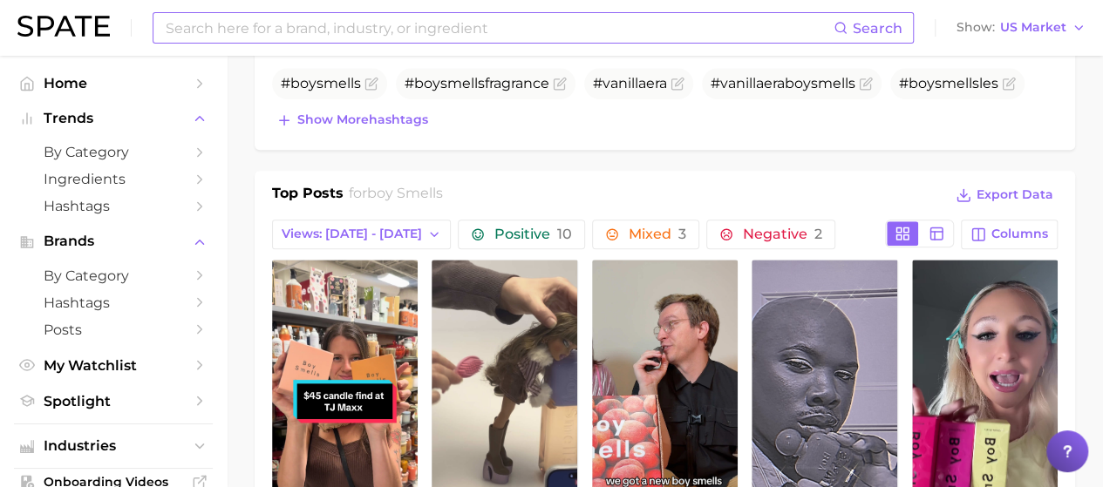
scroll to position [628, 0]
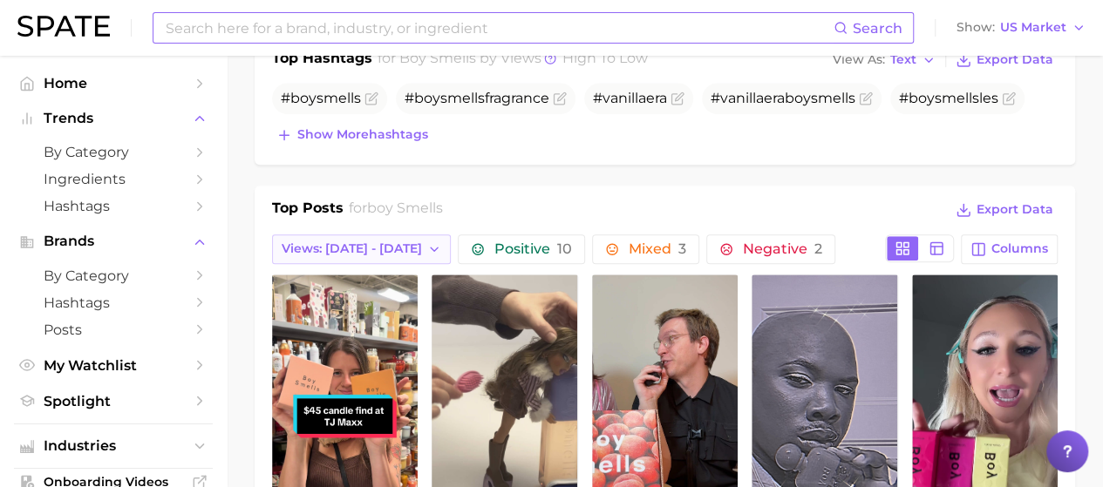
click at [364, 245] on span "Views: [DATE] - [DATE]" at bounding box center [352, 249] width 140 height 15
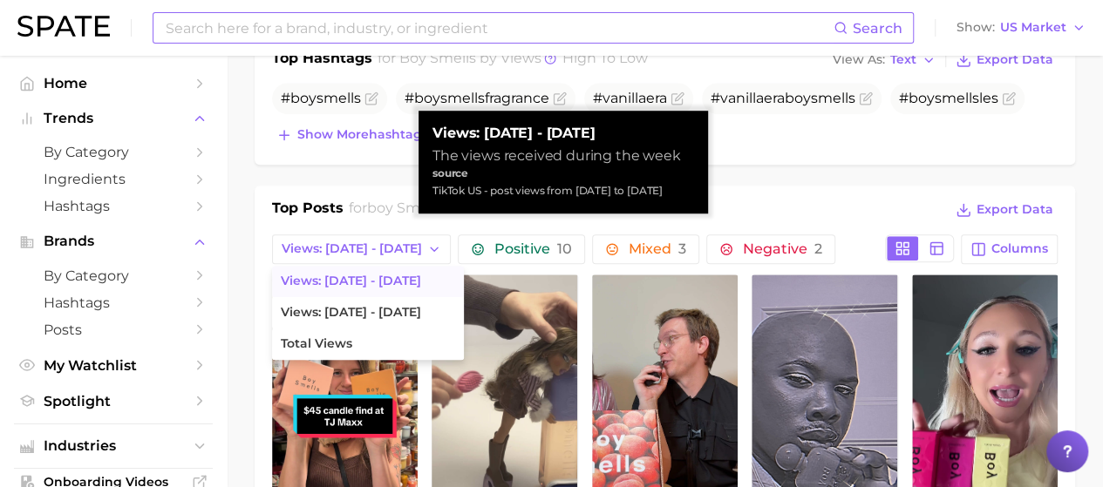
click at [720, 201] on div "Top Posts for boy smells Export Data" at bounding box center [665, 211] width 786 height 26
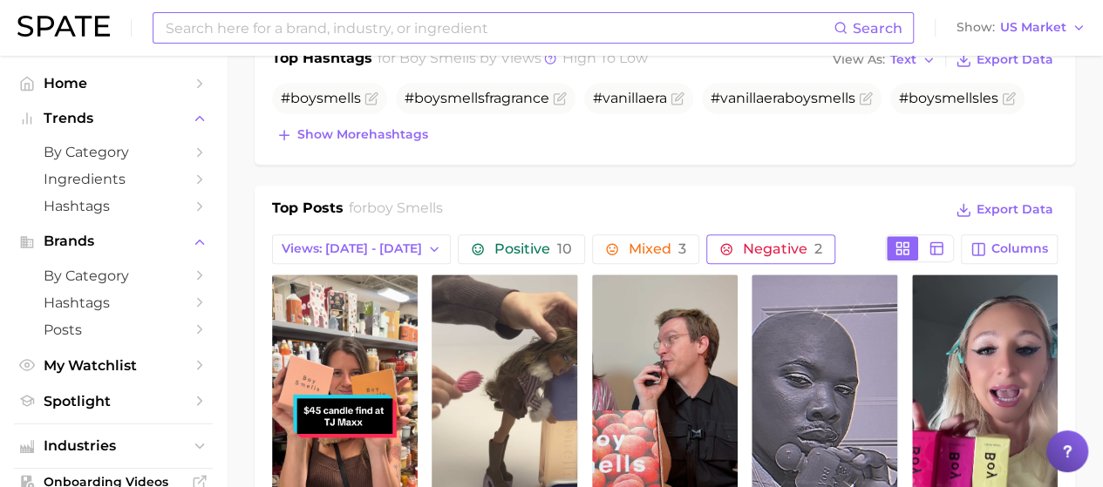
click at [743, 242] on span "Negative 2" at bounding box center [782, 249] width 79 height 14
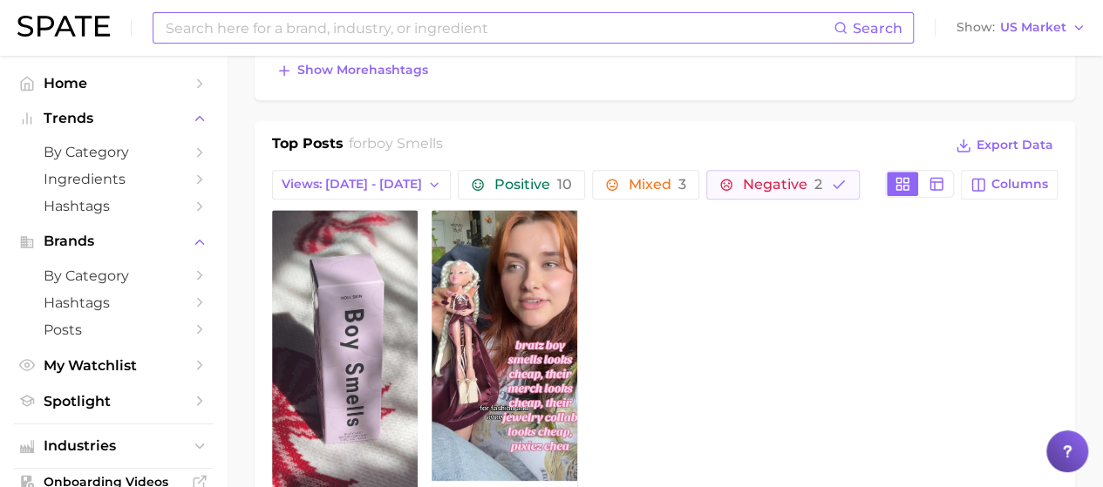
scroll to position [671, 0]
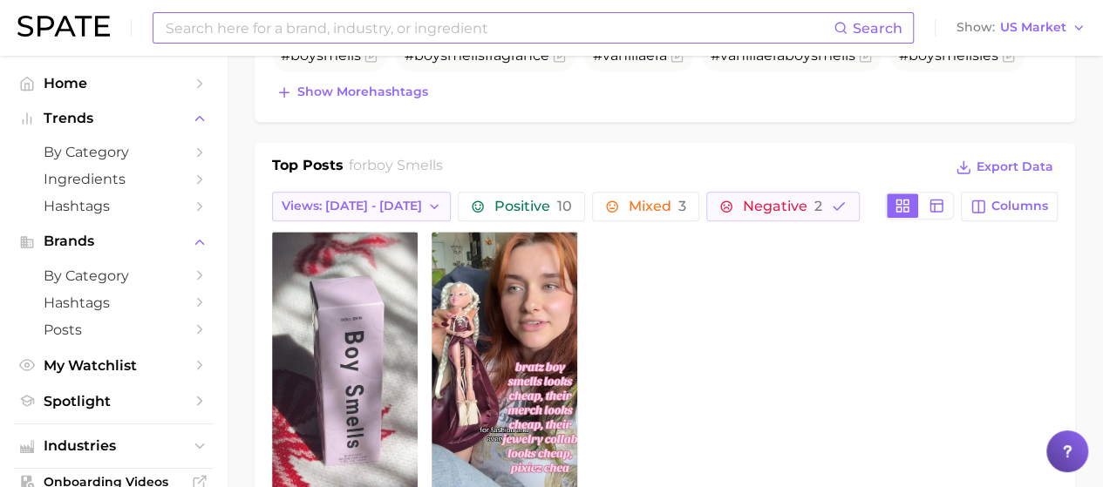
click at [339, 211] on button "Views: [DATE] - [DATE]" at bounding box center [361, 207] width 179 height 30
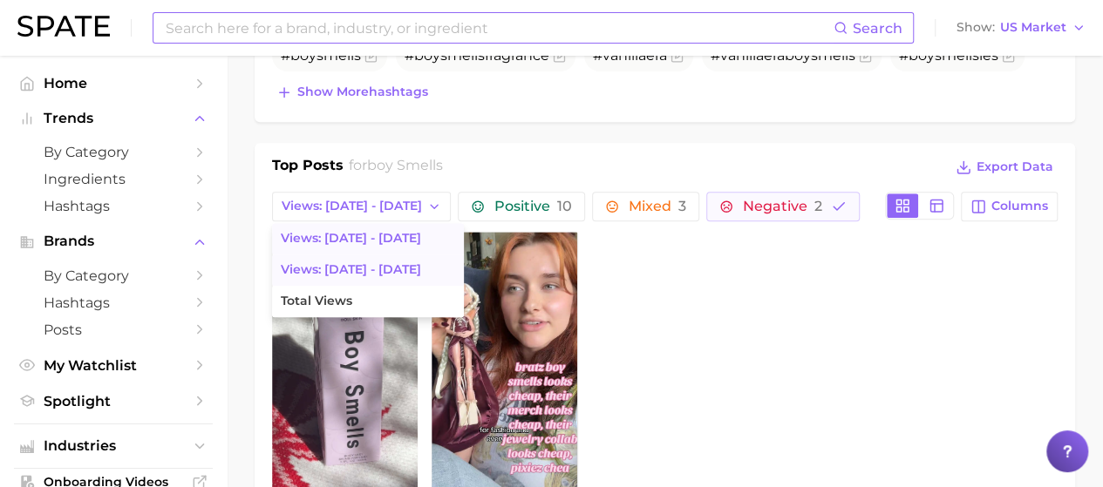
click at [348, 263] on span "Views: [DATE] - [DATE]" at bounding box center [351, 269] width 140 height 15
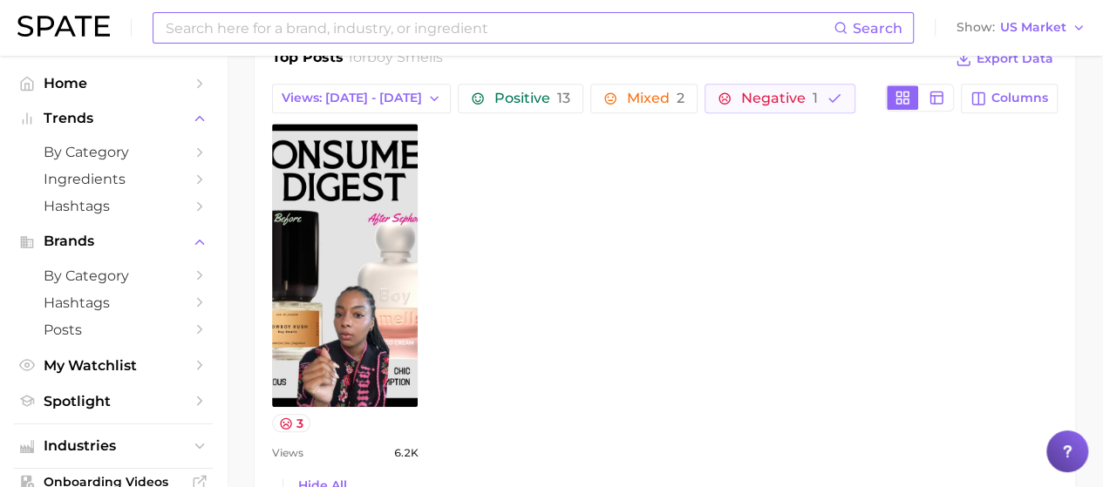
scroll to position [778, 0]
click at [375, 92] on span "Views: [DATE] - [DATE]" at bounding box center [352, 99] width 140 height 15
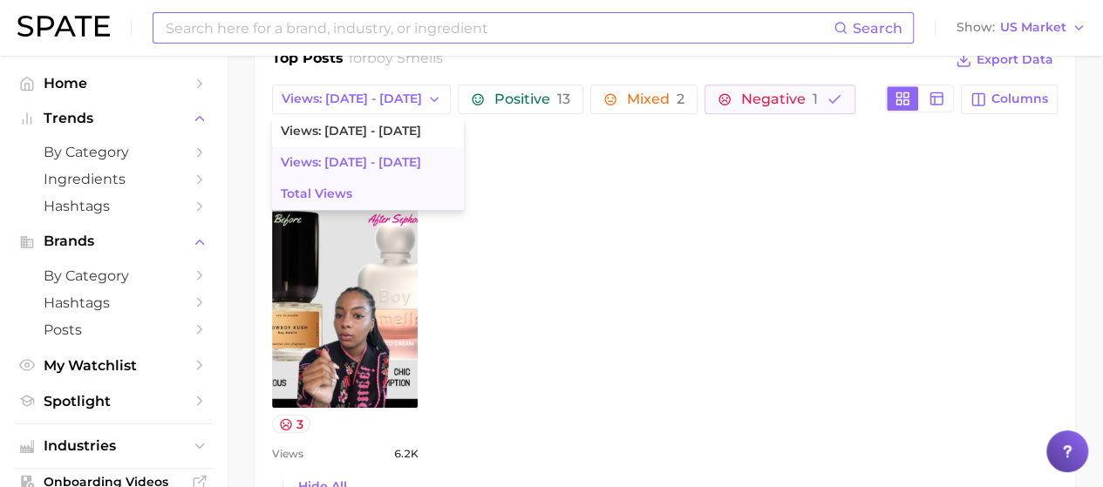
click at [357, 194] on button "Total Views" at bounding box center [368, 194] width 192 height 31
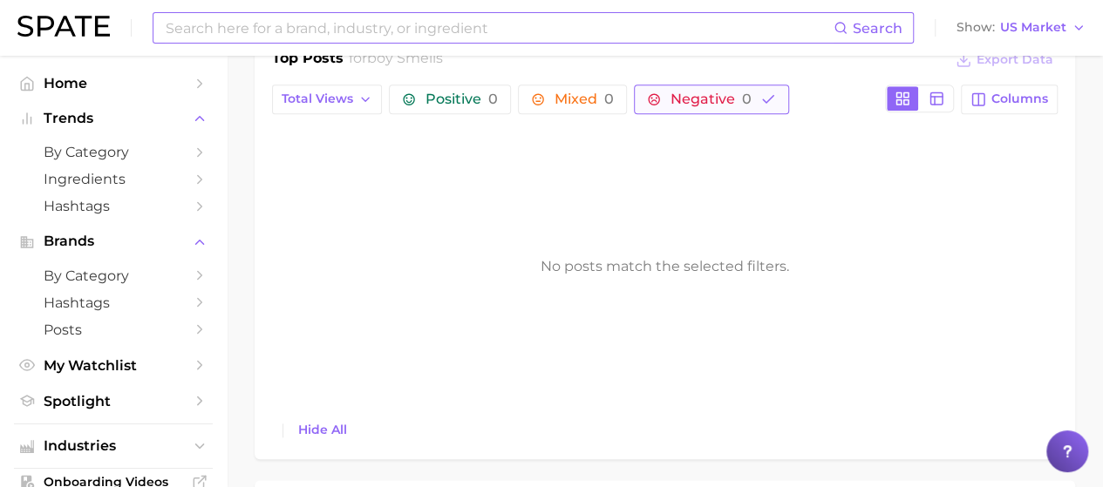
click at [752, 97] on button "Negative 0" at bounding box center [711, 100] width 155 height 30
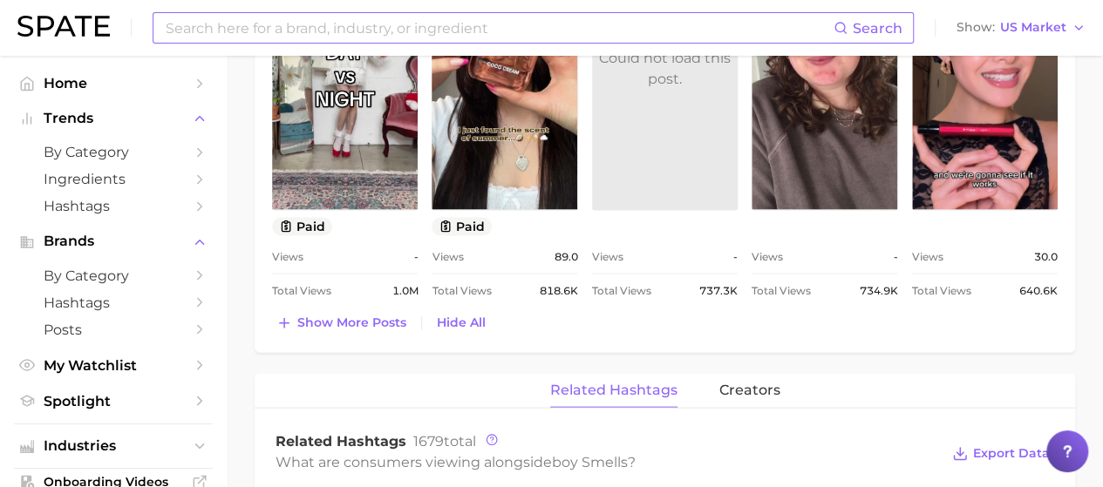
scroll to position [1809, 0]
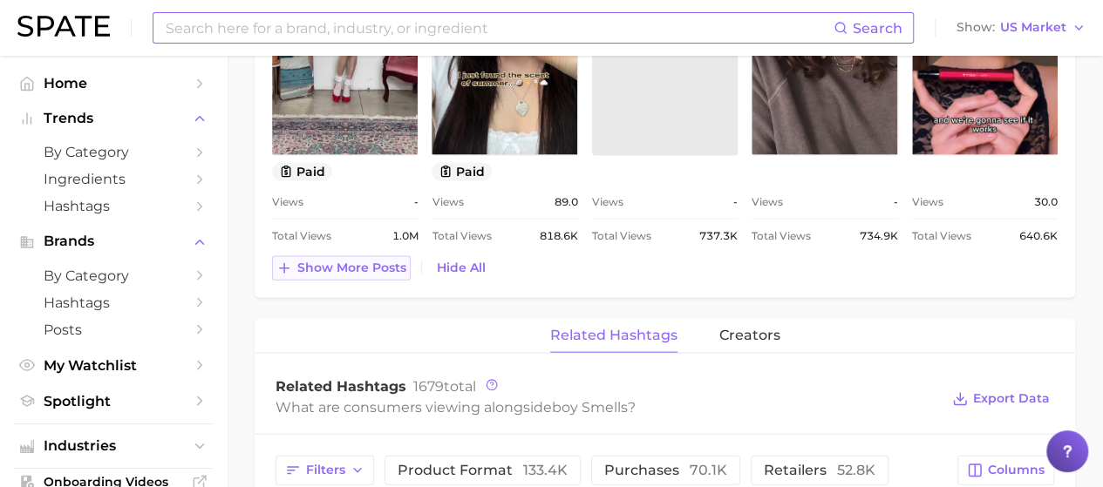
click at [291, 268] on icon at bounding box center [284, 269] width 16 height 16
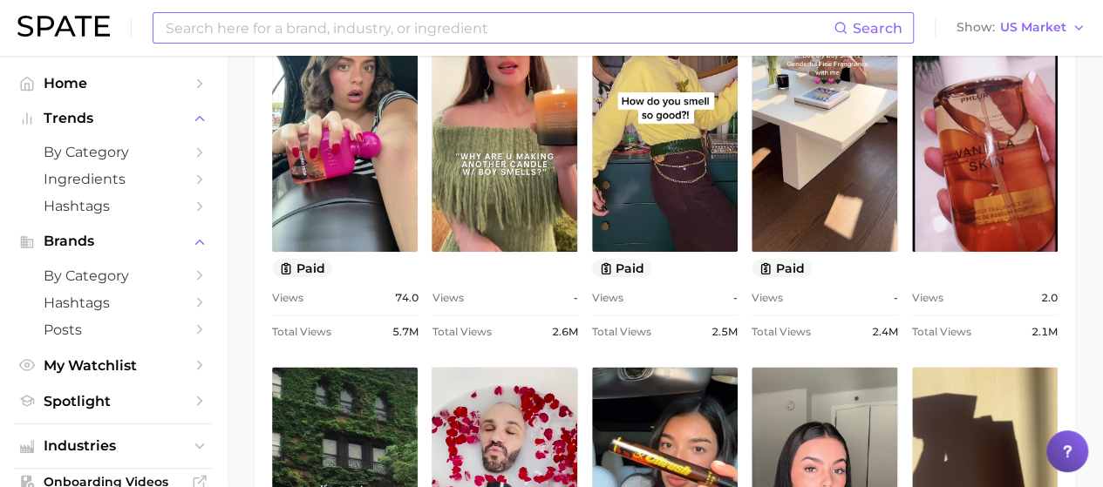
scroll to position [932, 0]
